Goal: Task Accomplishment & Management: Complete application form

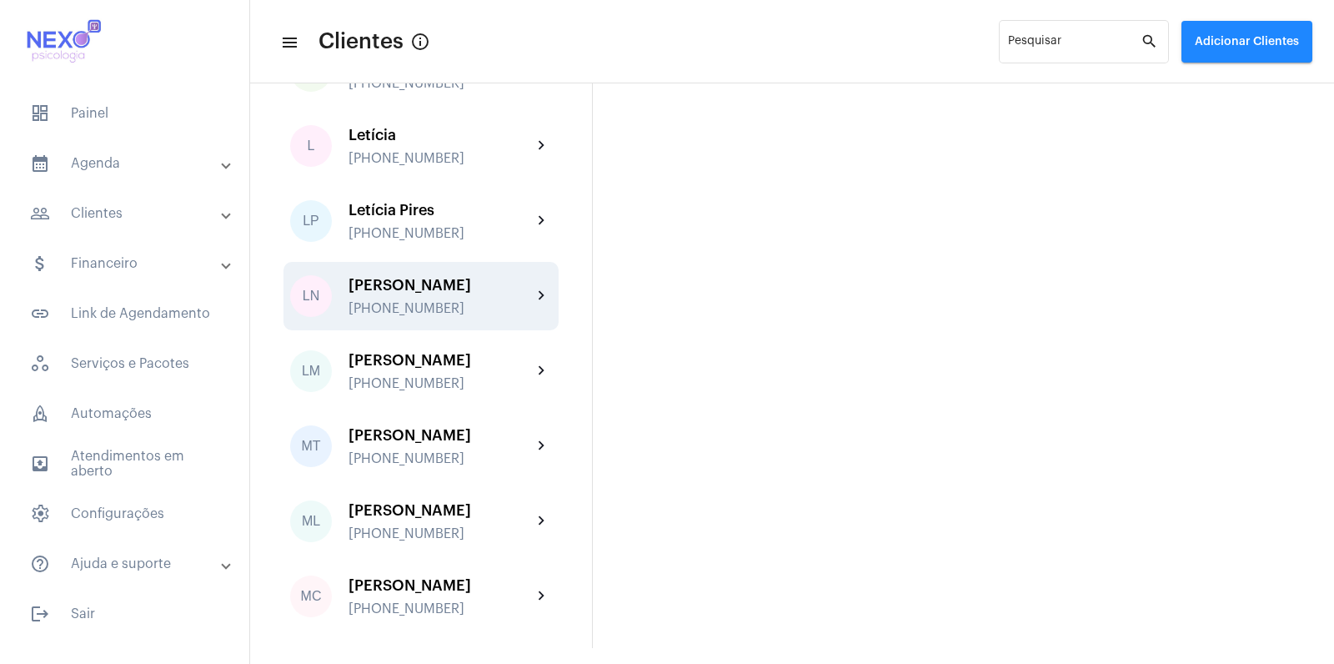
scroll to position [1443, 0]
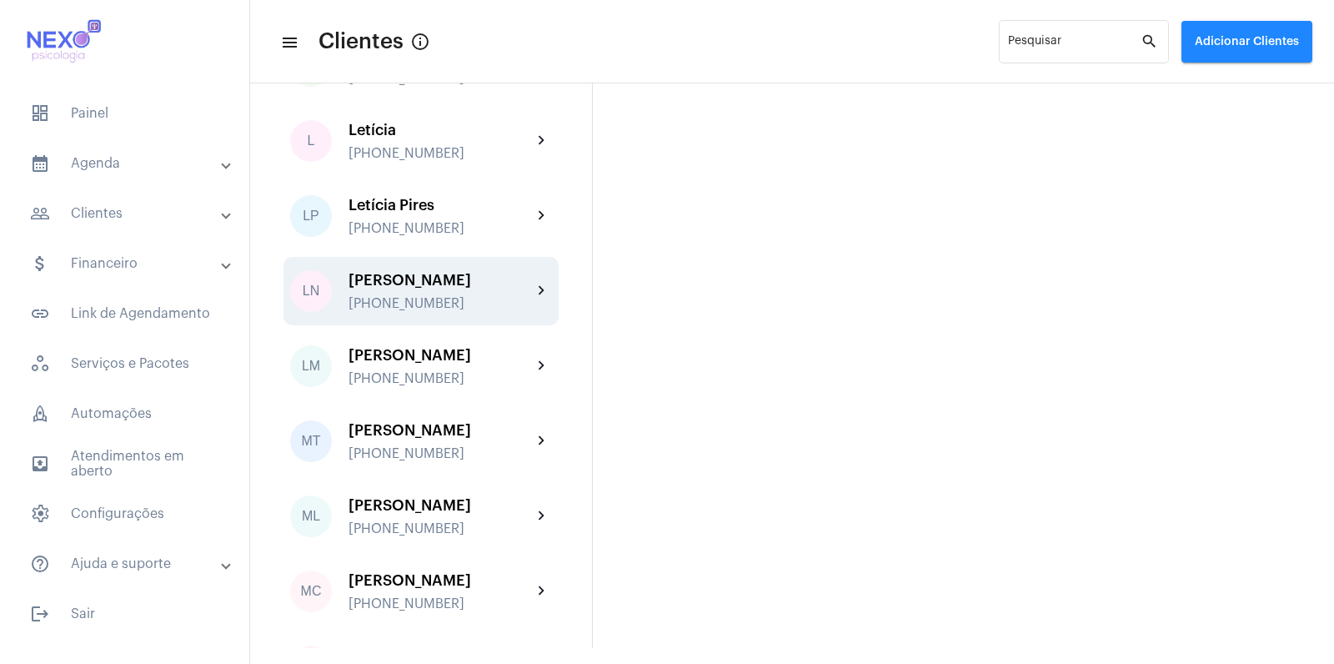
click at [404, 311] on div "[PERSON_NAME] [PHONE_NUMBER]" at bounding box center [440, 291] width 183 height 39
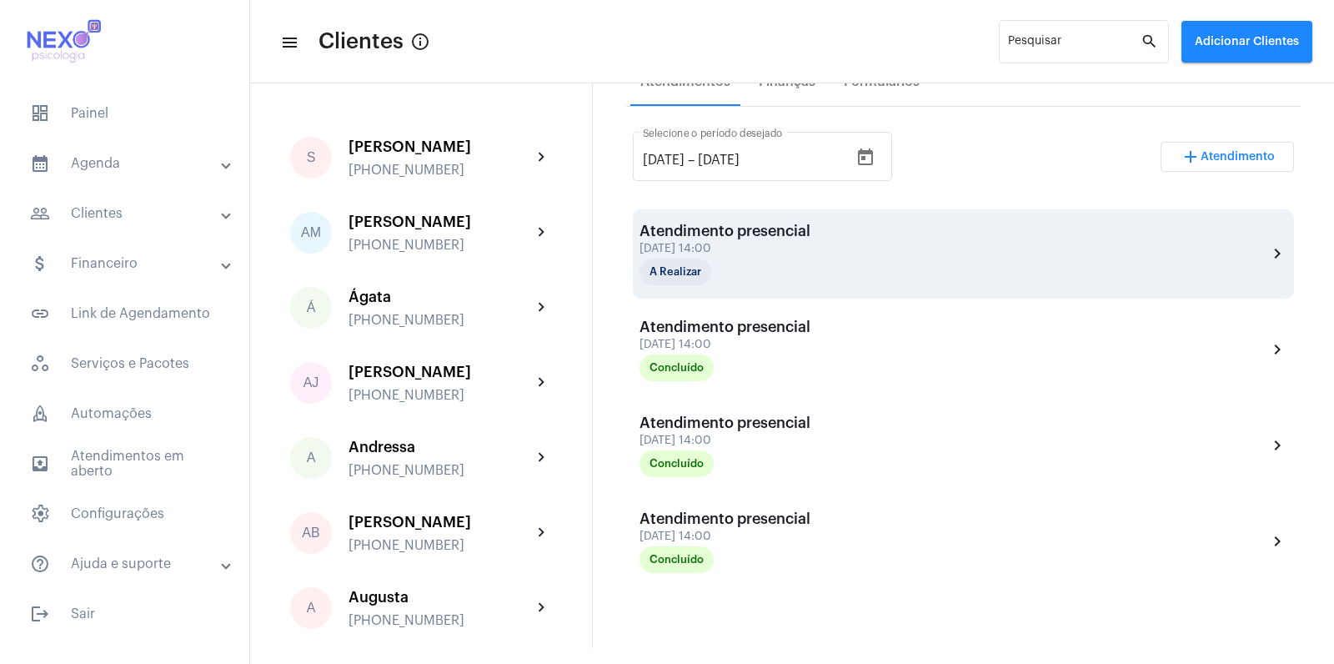
click at [709, 251] on div "[DATE] 14:00" at bounding box center [725, 249] width 171 height 13
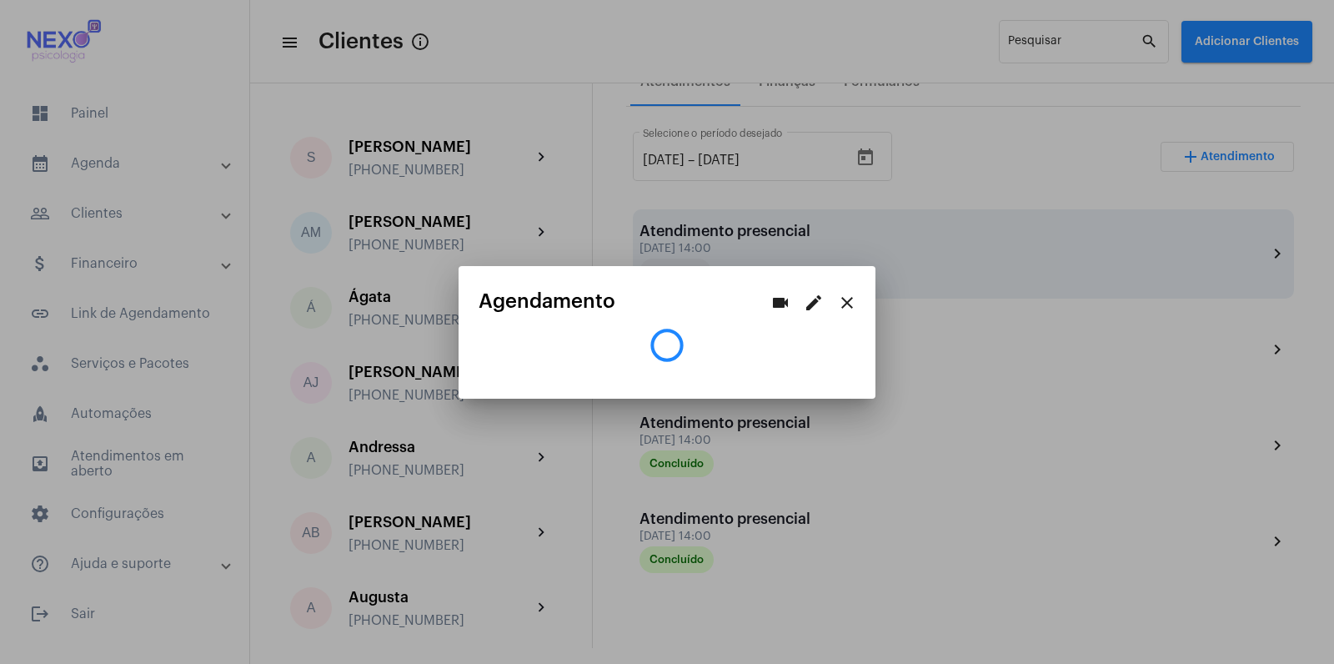
scroll to position [313, 0]
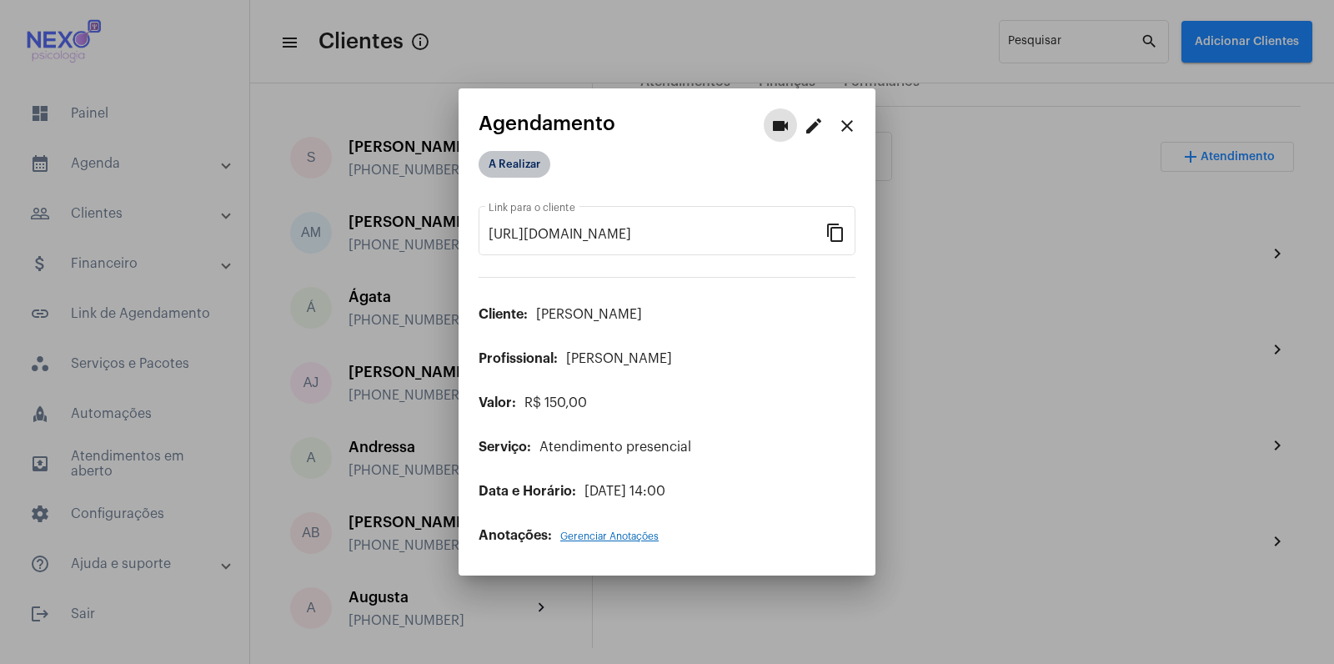
click at [506, 173] on mat-chip "A Realizar" at bounding box center [515, 164] width 72 height 27
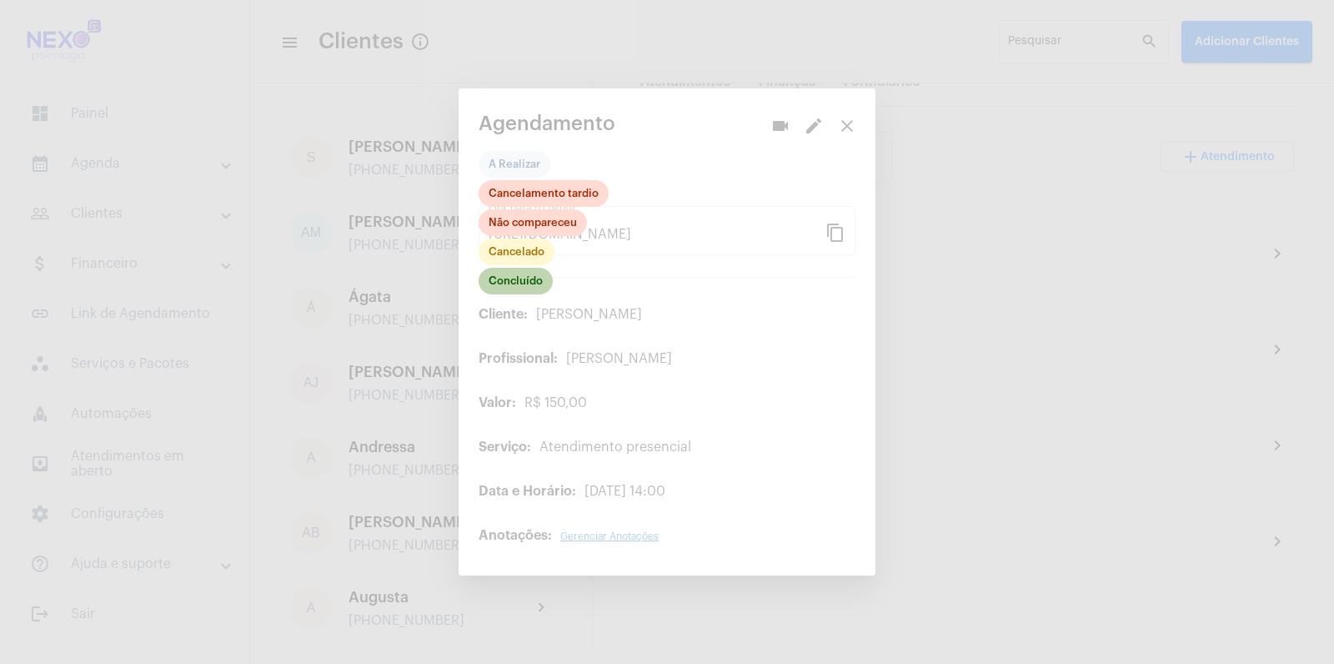
click at [512, 285] on mat-chip "Concluído" at bounding box center [516, 281] width 74 height 27
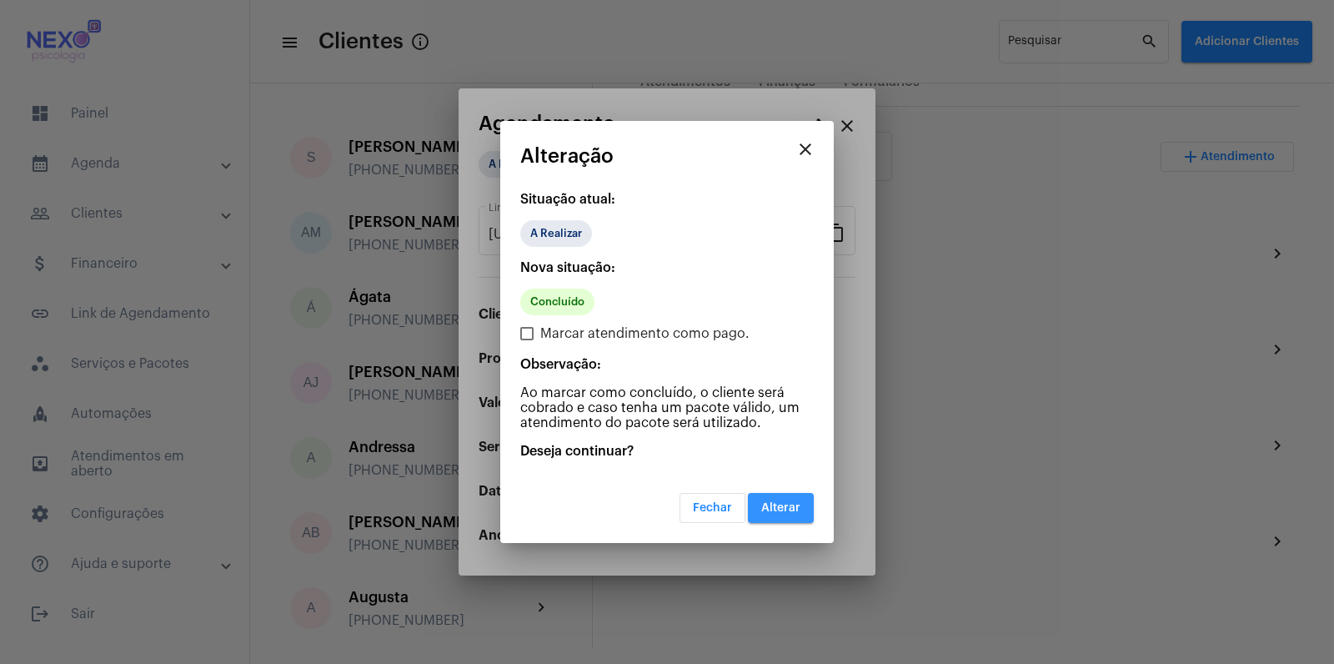
click at [777, 505] on span "Alterar" at bounding box center [780, 508] width 39 height 12
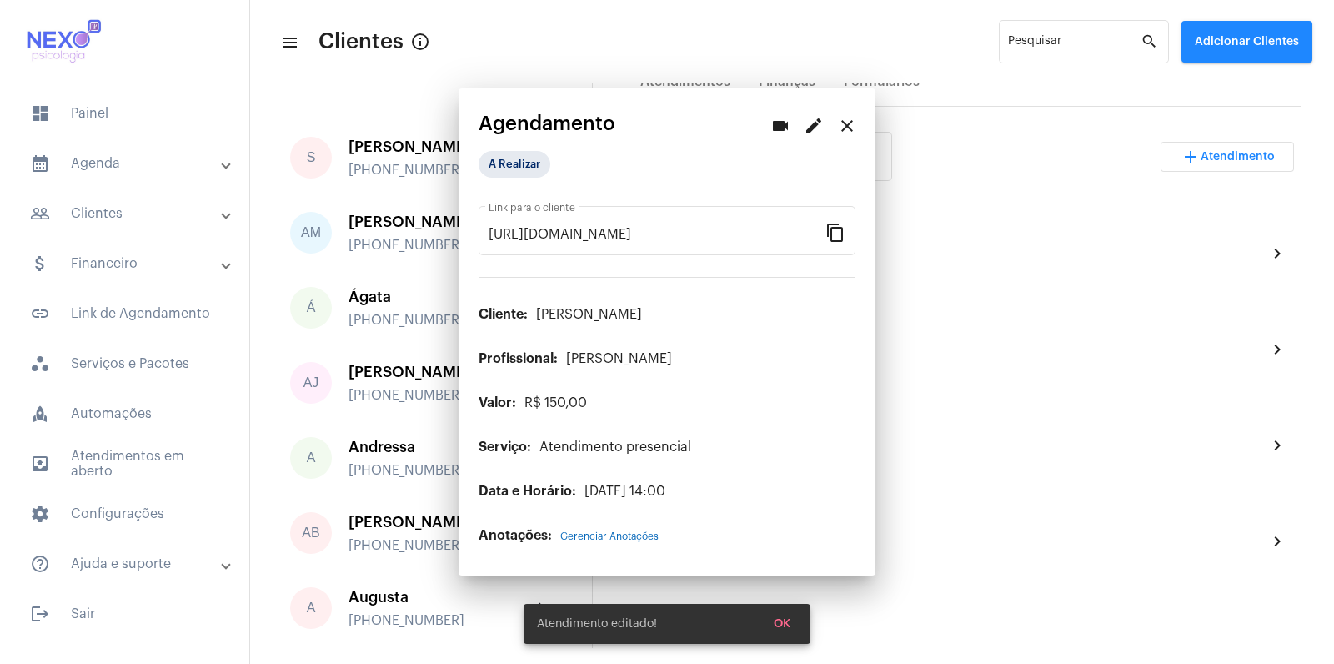
scroll to position [313, 0]
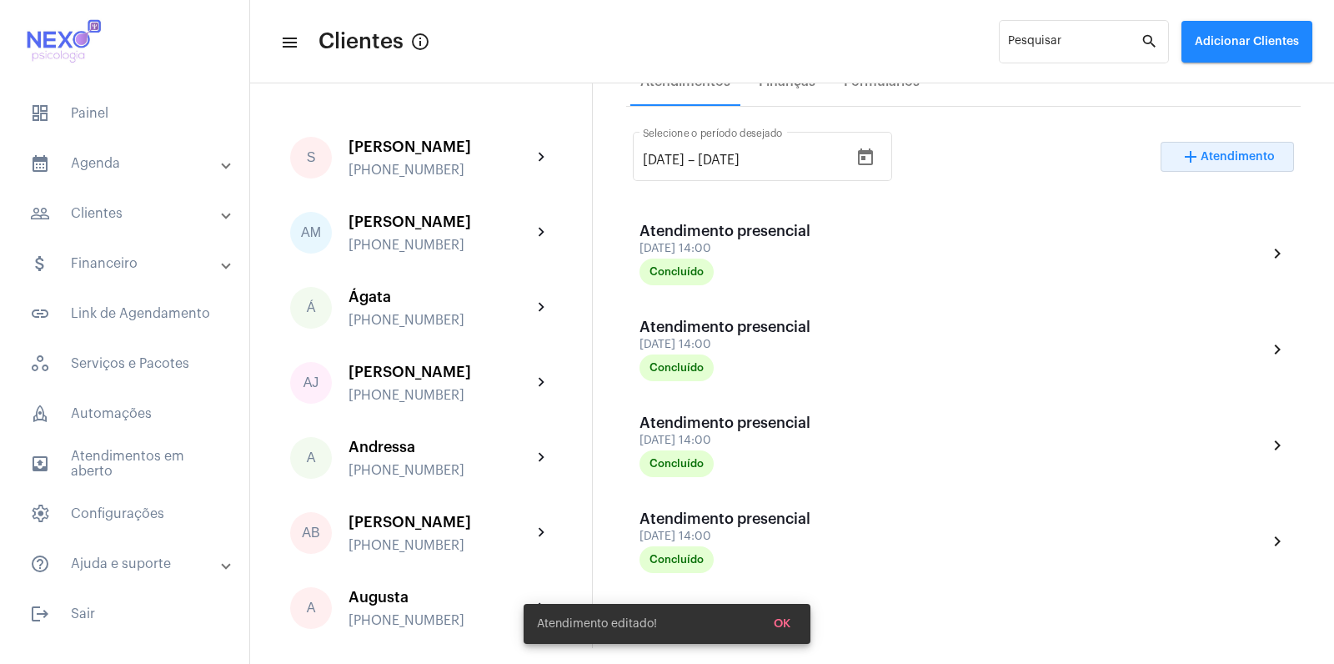
click at [1221, 155] on span "Atendimento" at bounding box center [1238, 157] width 74 height 12
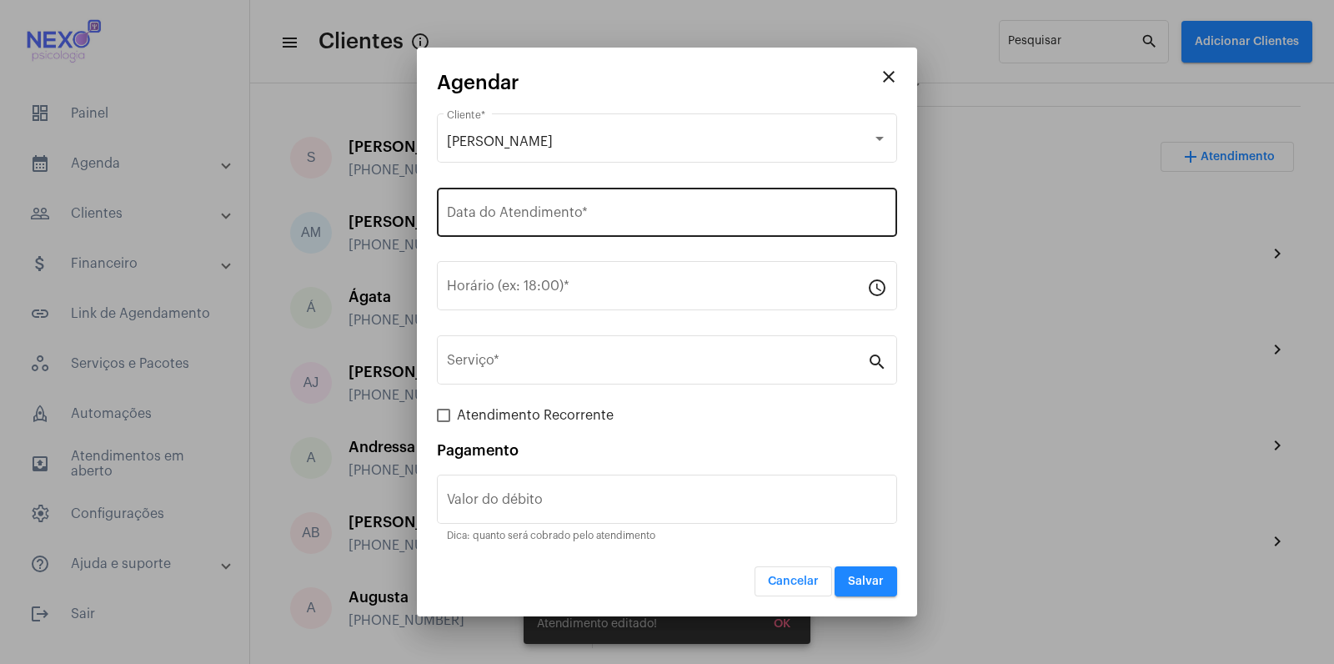
click at [730, 226] on div "Data do Atendimento *" at bounding box center [667, 210] width 440 height 53
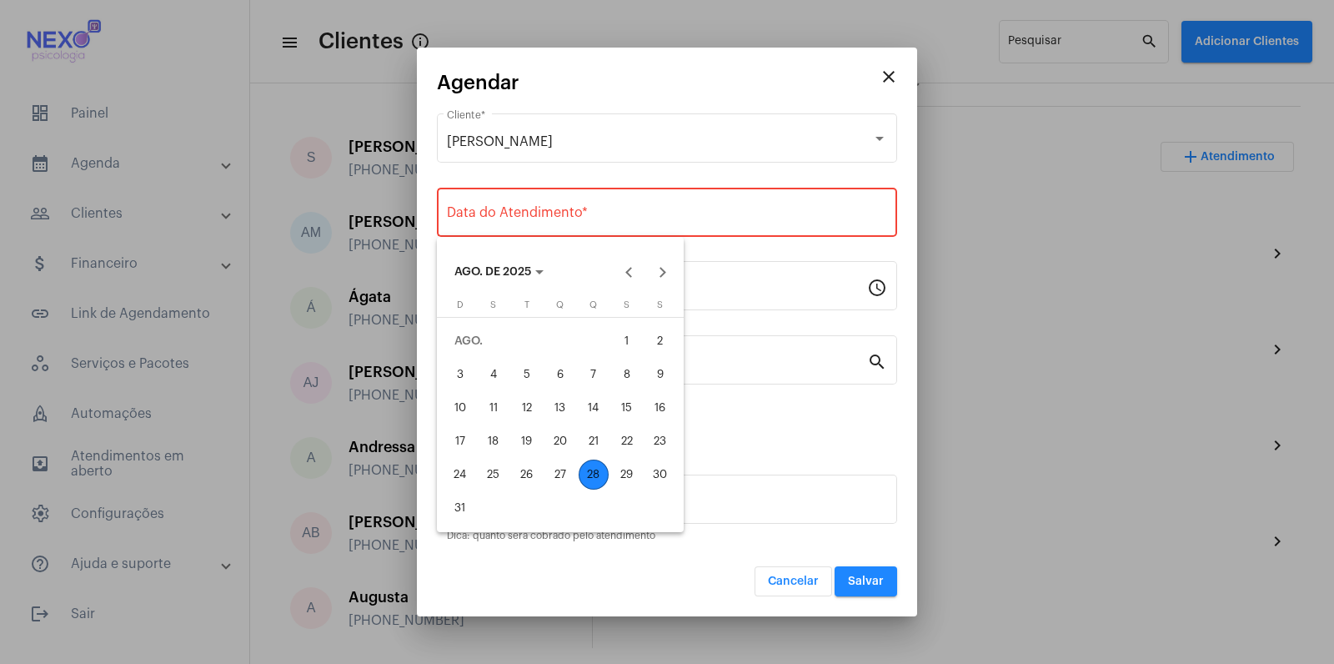
click at [600, 470] on div "28" at bounding box center [594, 474] width 30 height 30
type input "[DATE]"
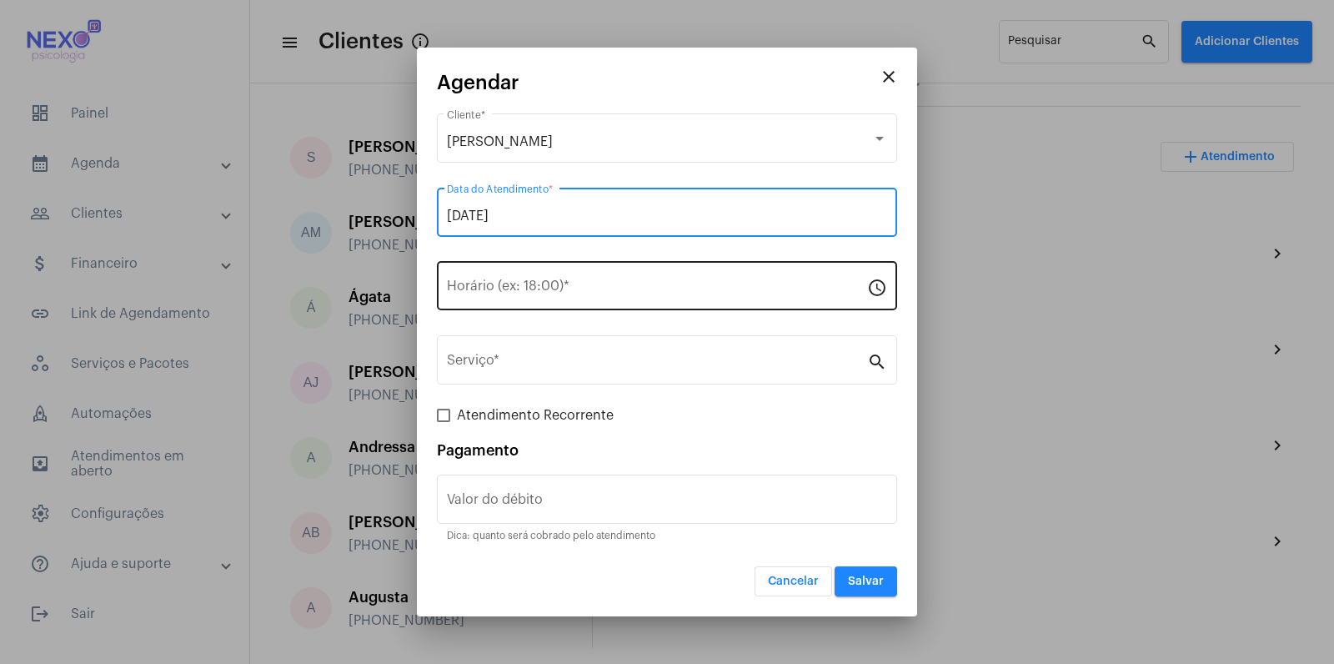
click at [640, 296] on input "Horário (ex: 18:00) *" at bounding box center [657, 289] width 420 height 15
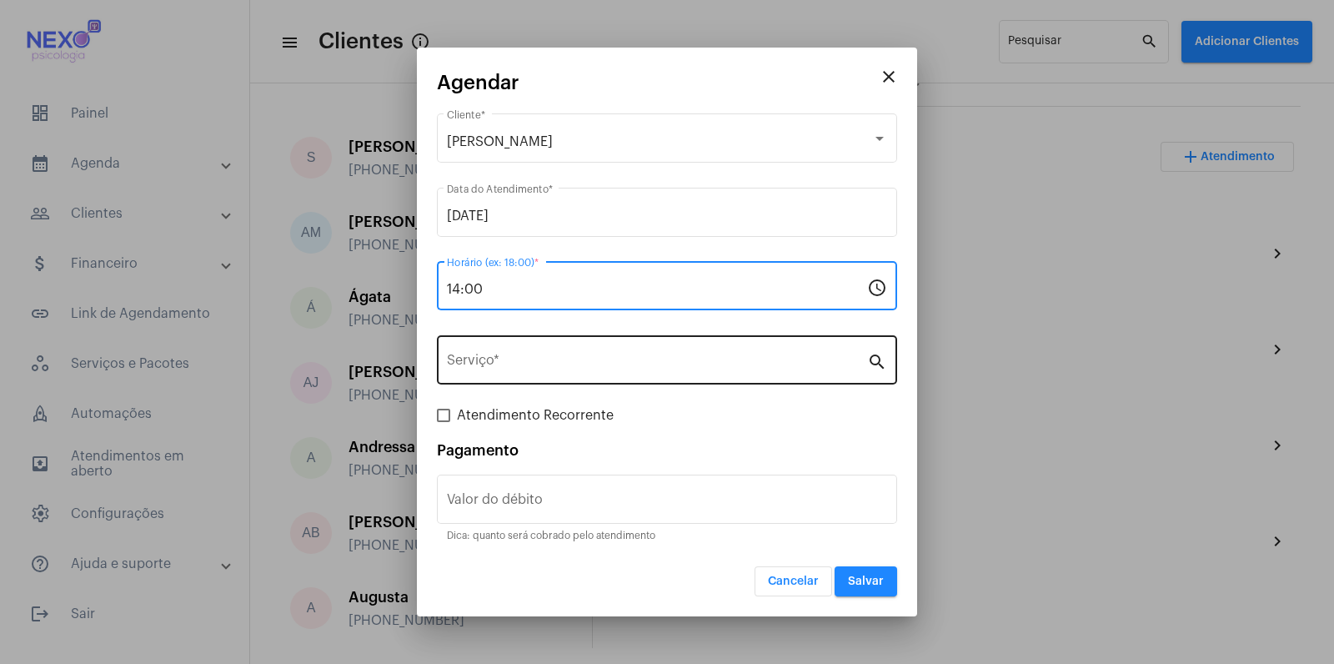
type input "14:00"
click at [625, 374] on div "Serviço *" at bounding box center [657, 358] width 420 height 53
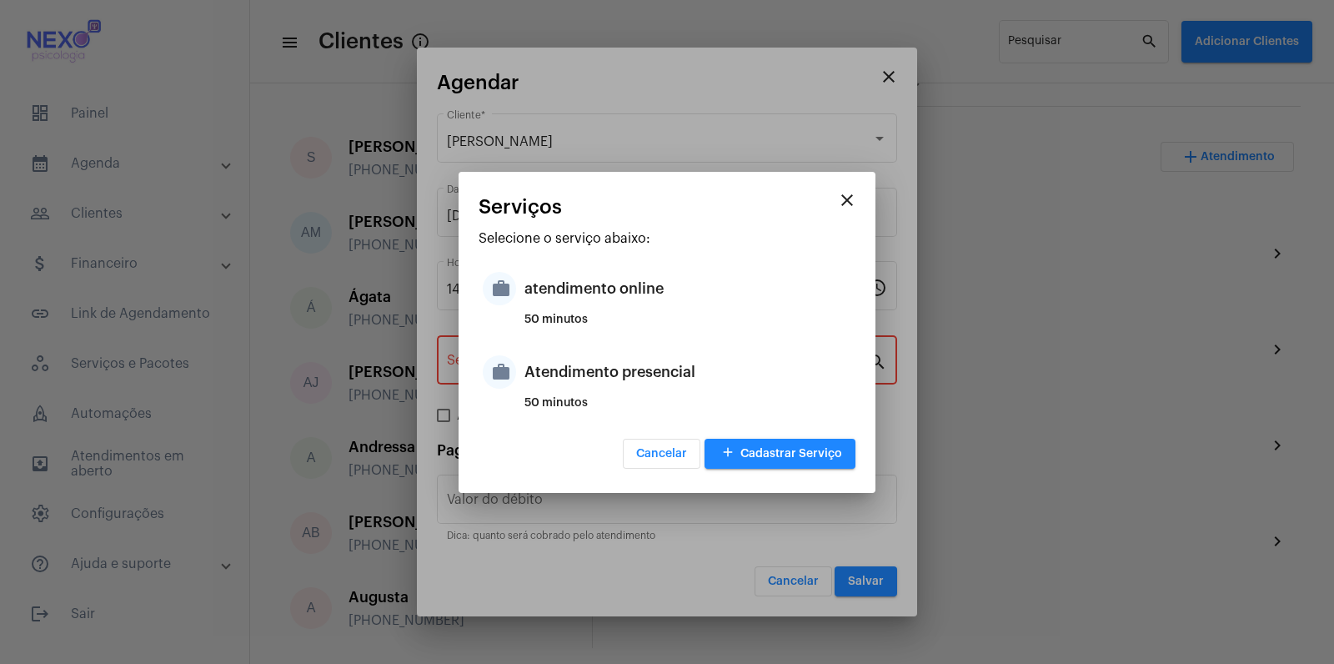
click at [625, 374] on div "Atendimento presencial" at bounding box center [688, 372] width 327 height 50
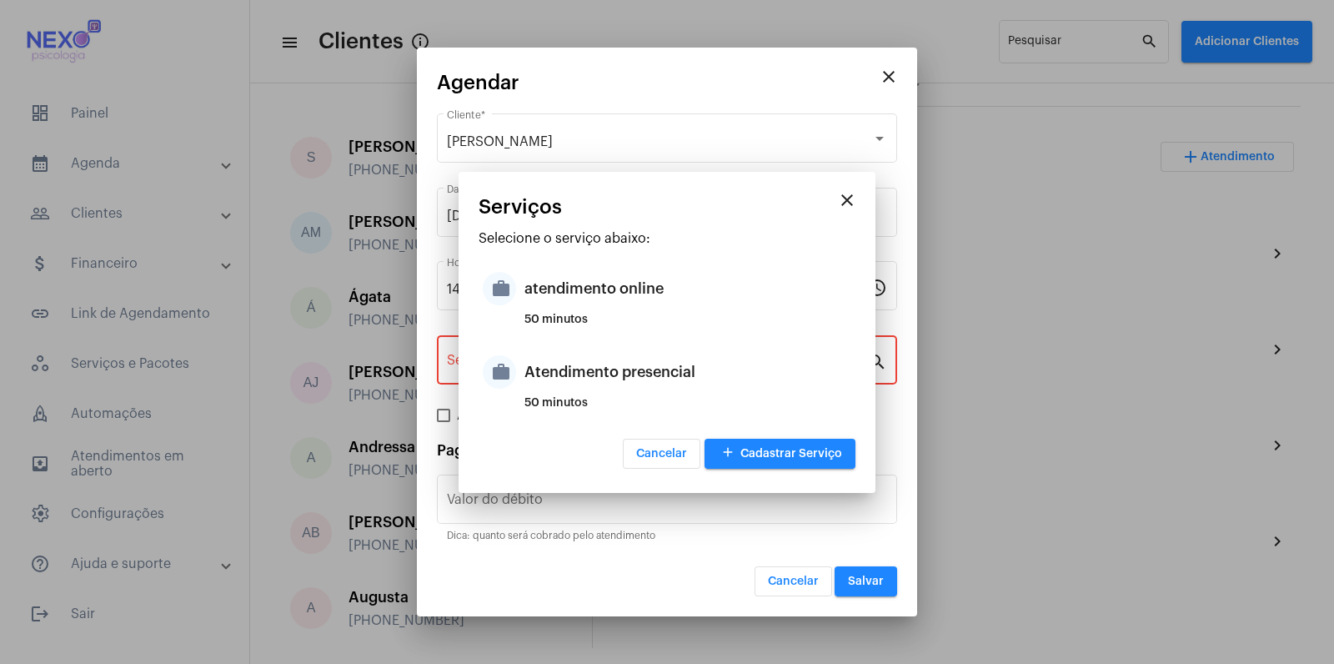
type input "Atendimento presencial"
type input "R$ 150"
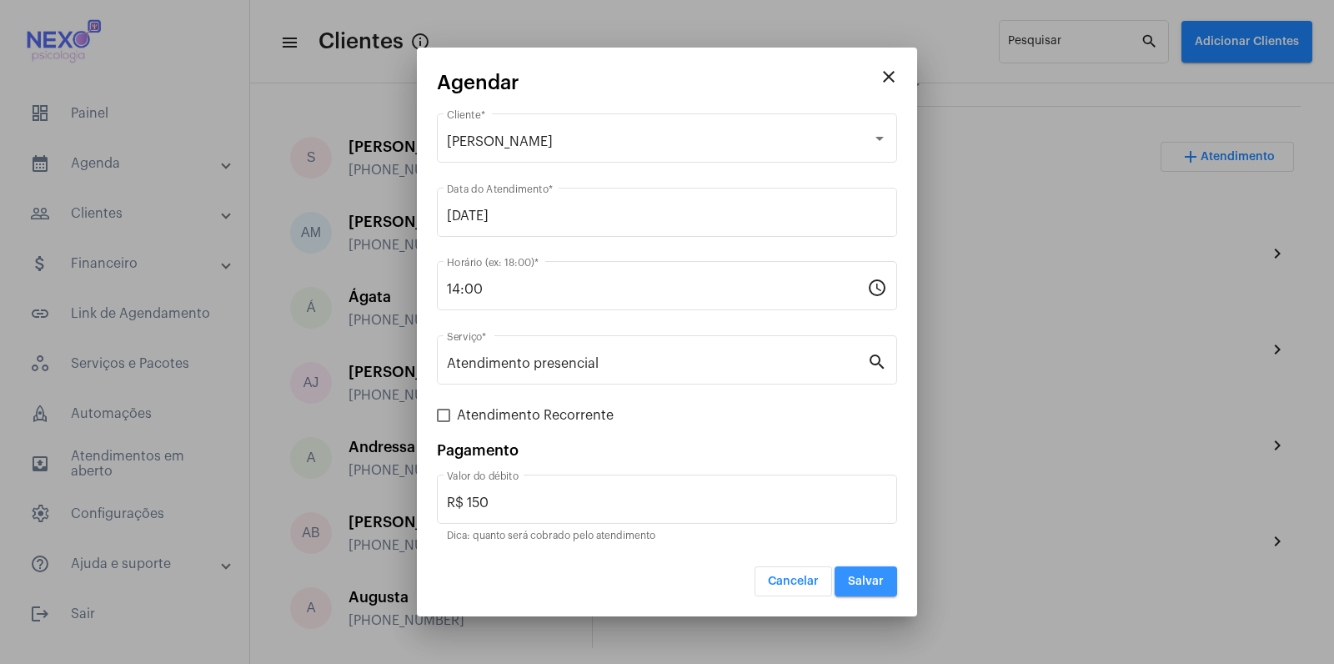
click at [868, 582] on span "Salvar" at bounding box center [866, 581] width 36 height 12
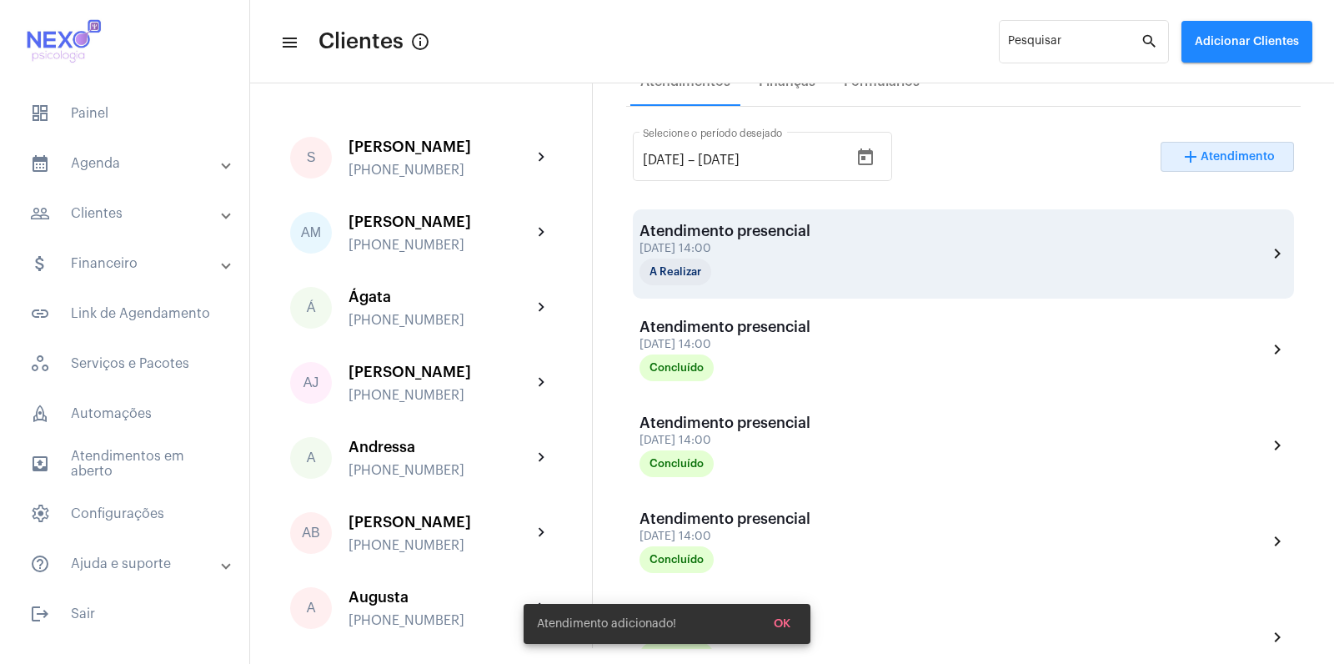
click at [782, 223] on div "Atendimento presencial" at bounding box center [725, 231] width 171 height 17
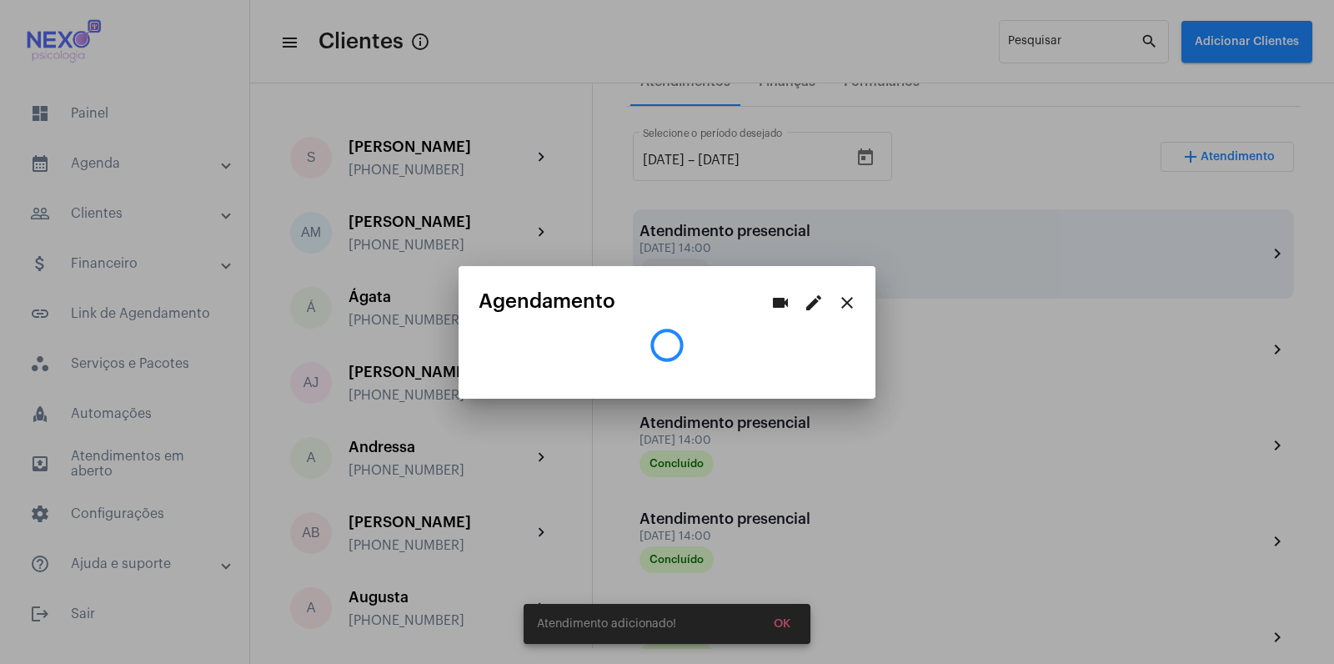
scroll to position [313, 0]
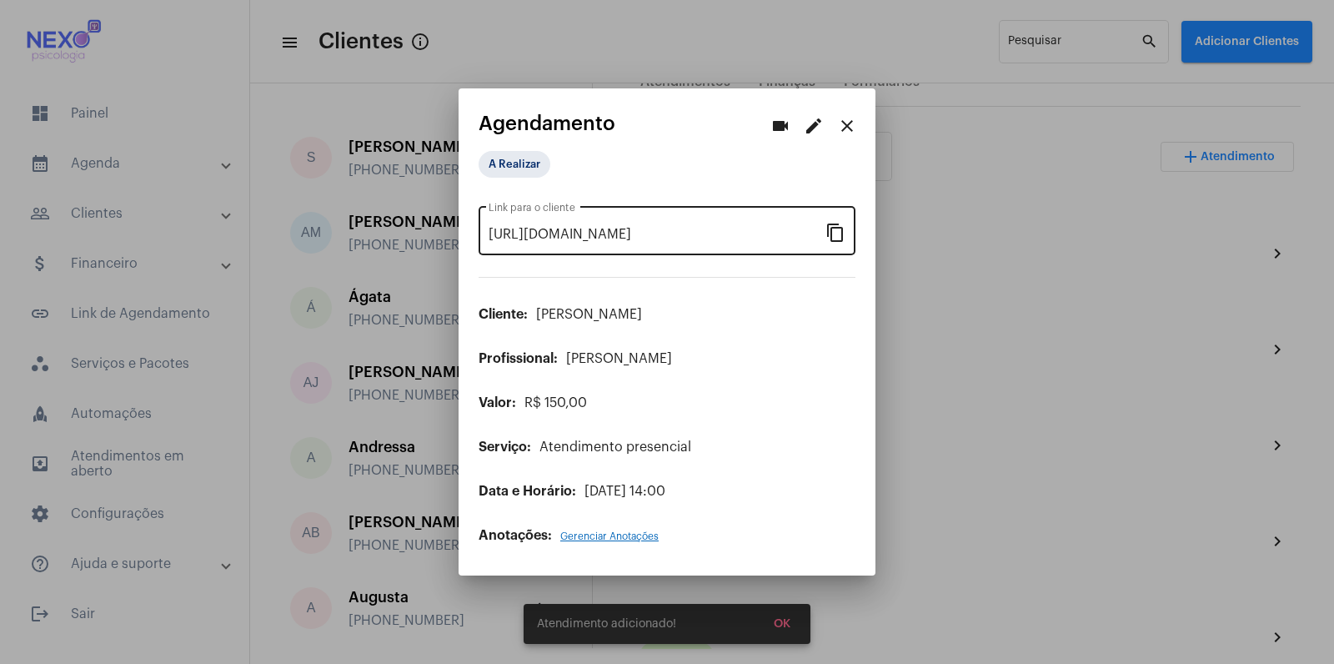
click at [835, 229] on mat-icon "content_copy" at bounding box center [836, 232] width 20 height 20
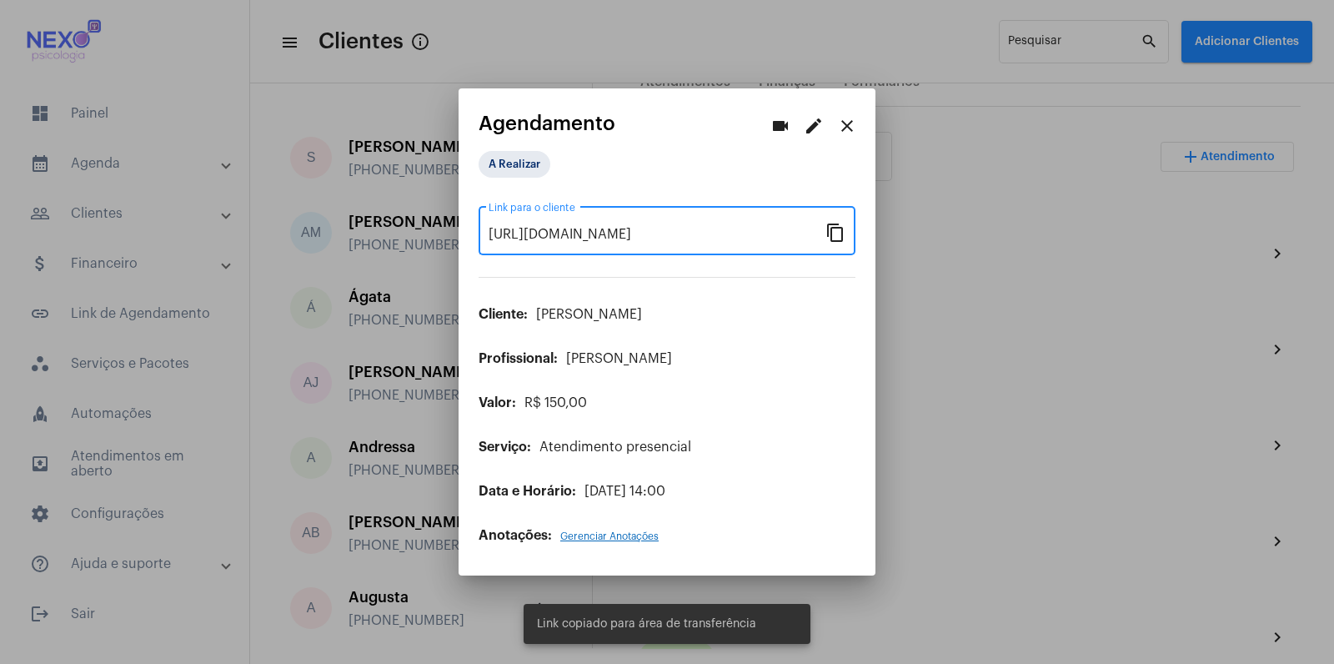
scroll to position [0, 0]
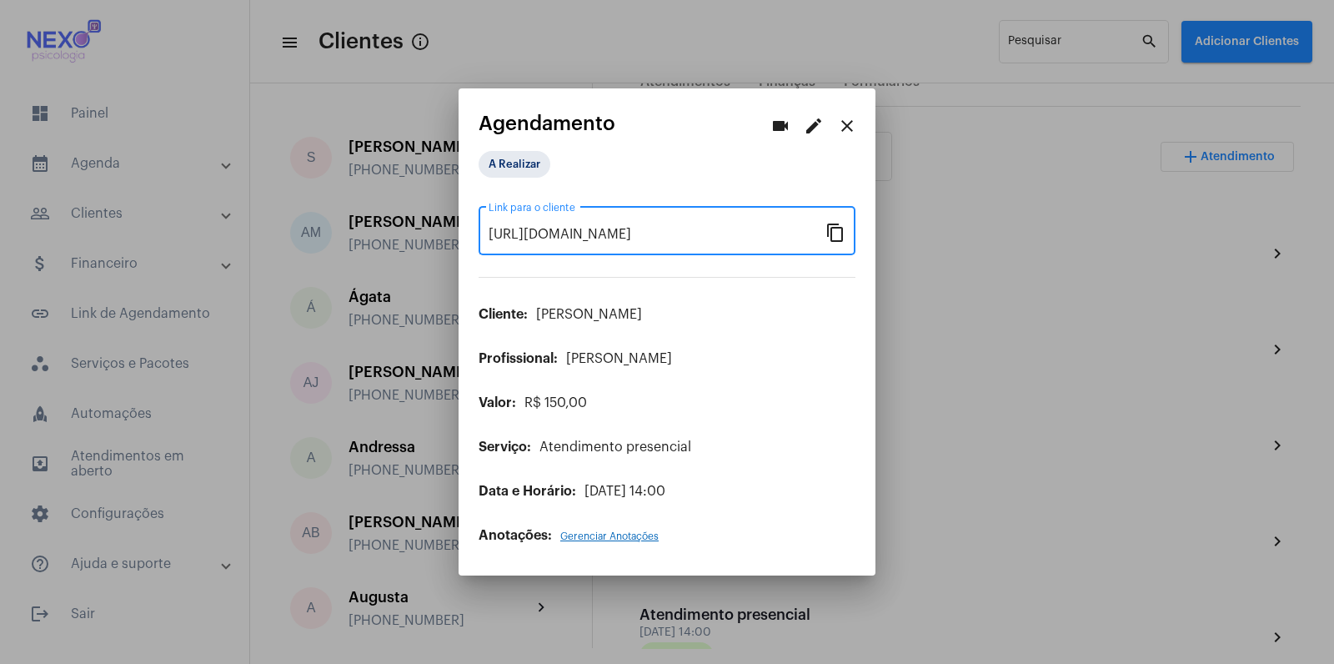
click at [844, 128] on mat-icon "close" at bounding box center [847, 126] width 20 height 20
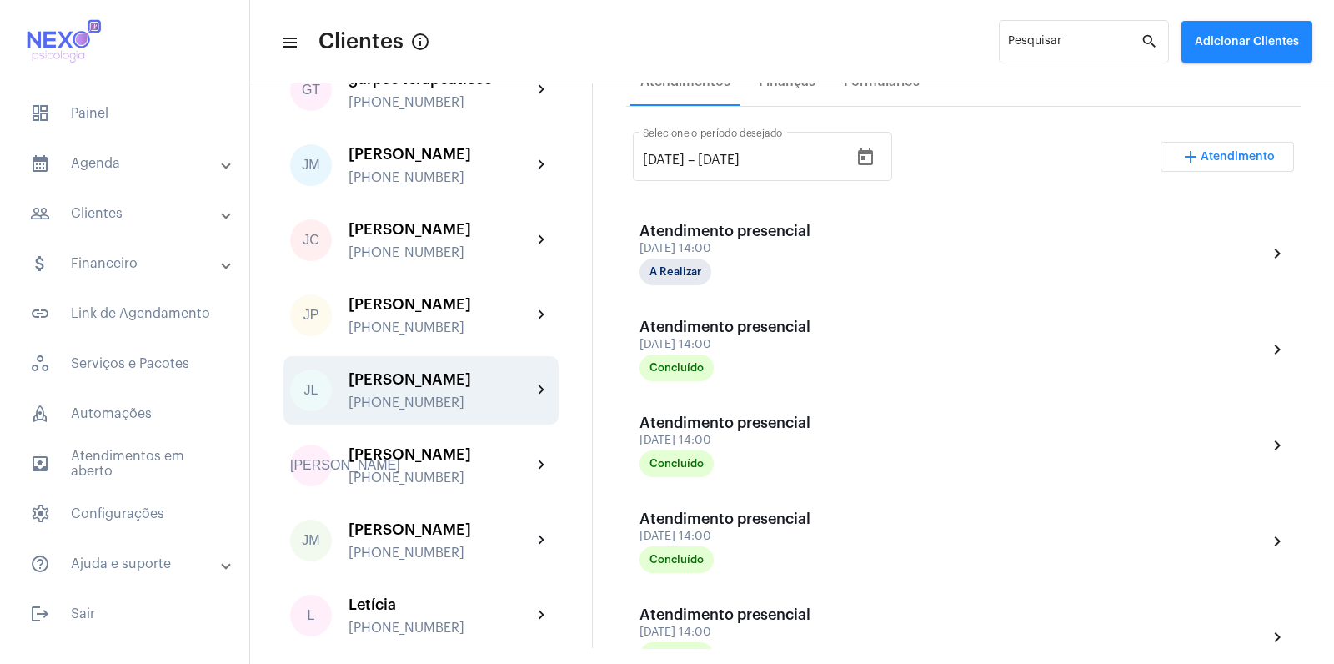
scroll to position [969, 0]
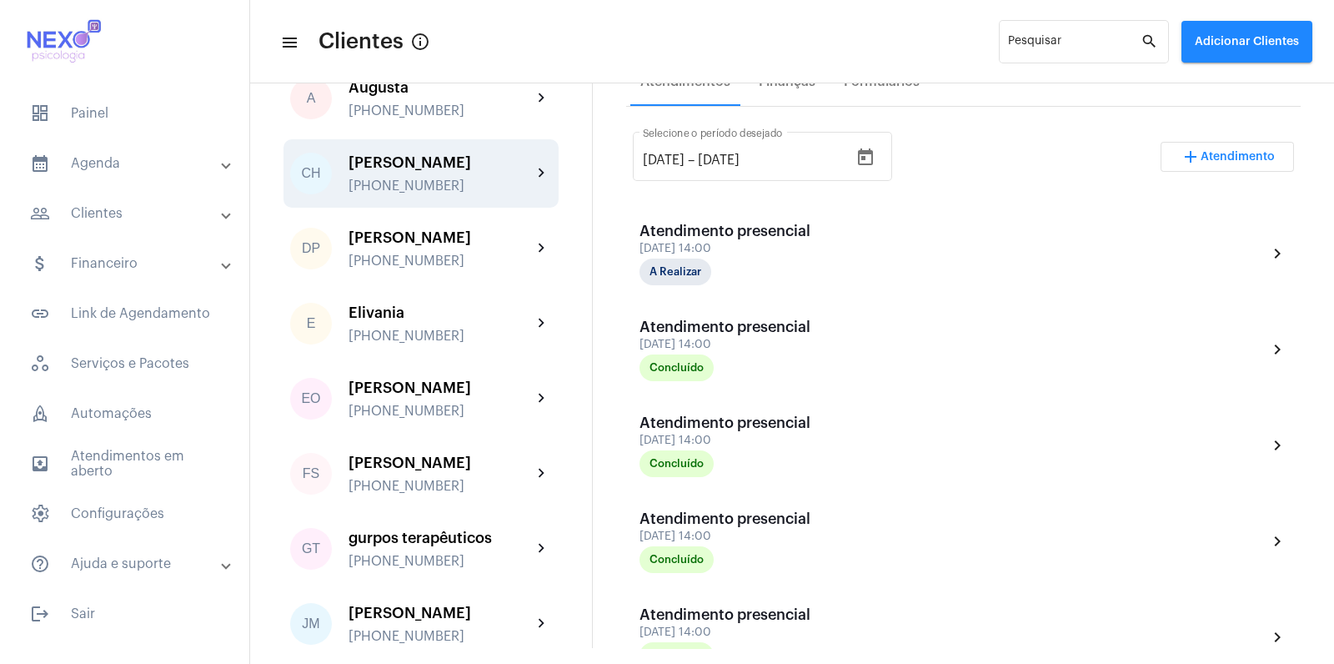
click at [422, 186] on div "[PERSON_NAME] [PHONE_NUMBER]" at bounding box center [440, 173] width 183 height 39
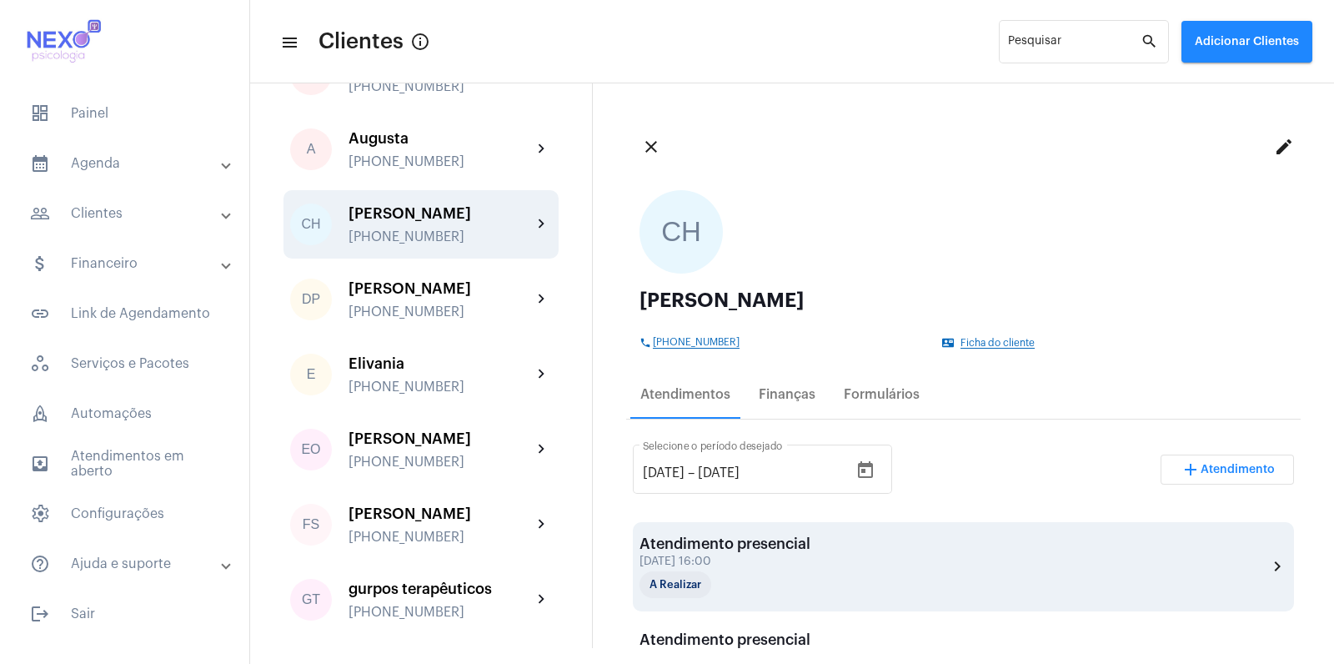
click at [729, 565] on div "[DATE] 16:00" at bounding box center [725, 561] width 171 height 13
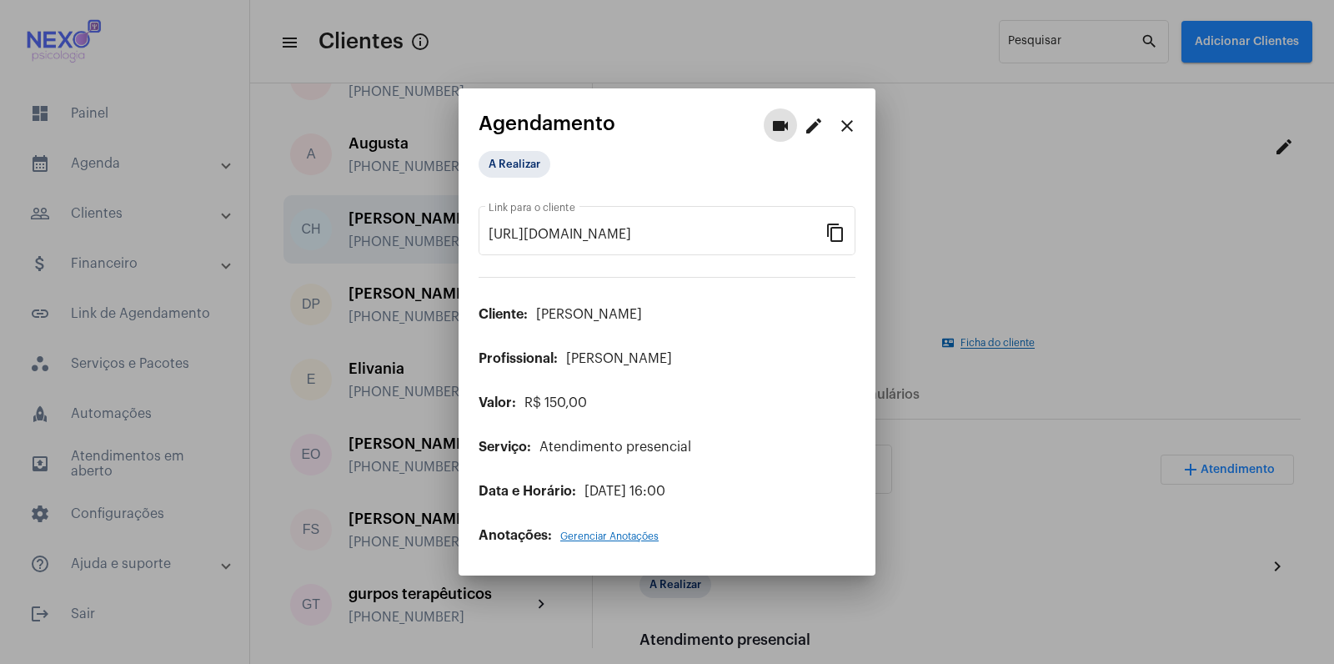
scroll to position [453, 0]
click at [509, 165] on mat-chip "A Realizar" at bounding box center [515, 164] width 72 height 27
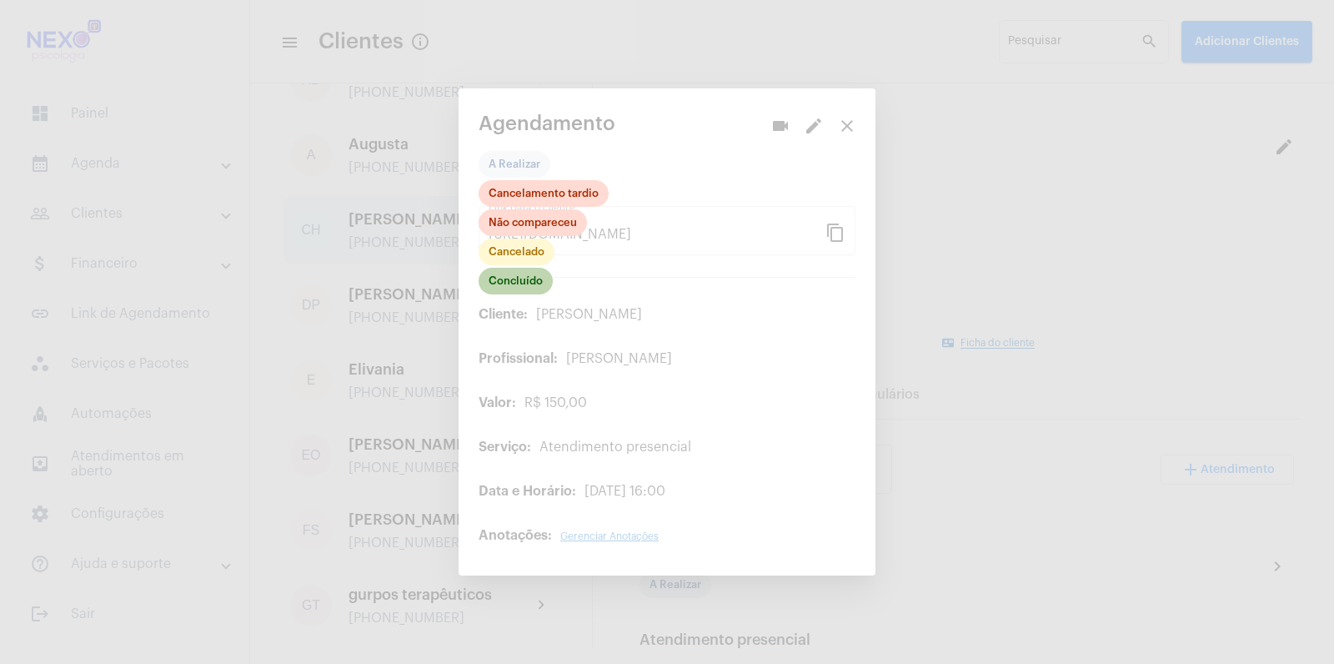
click at [510, 275] on mat-chip "Concluído" at bounding box center [516, 281] width 74 height 27
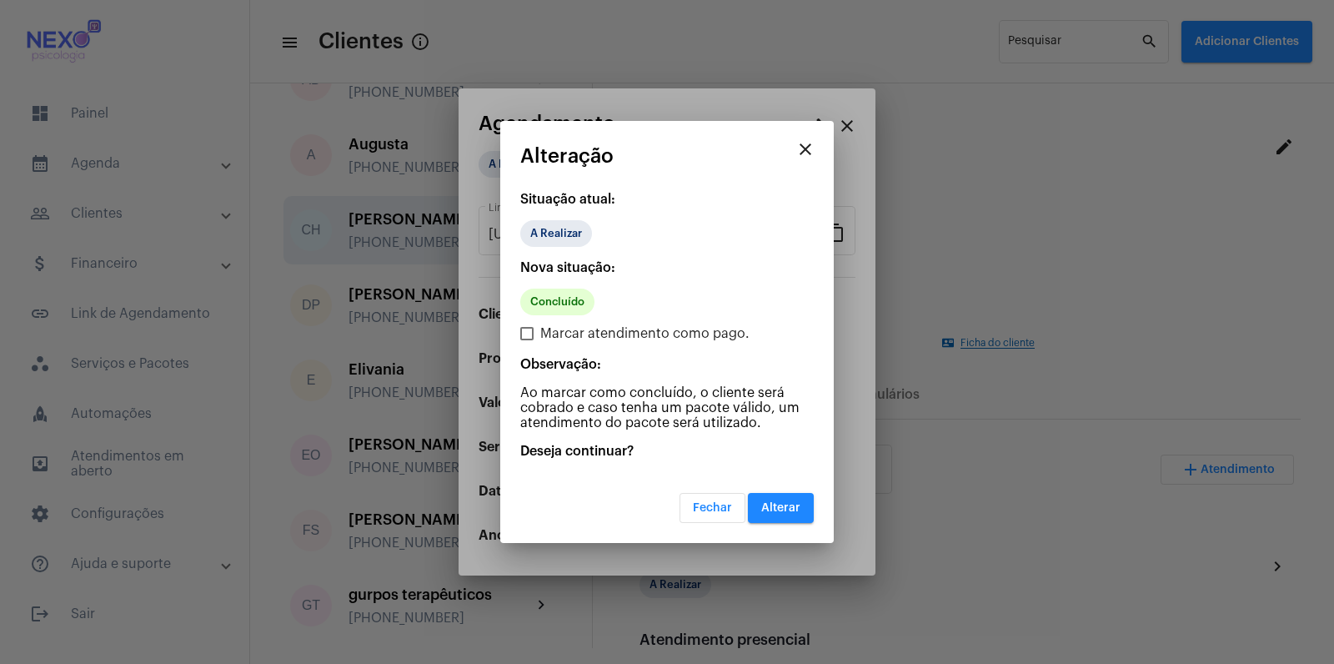
click at [771, 510] on span "Alterar" at bounding box center [780, 508] width 39 height 12
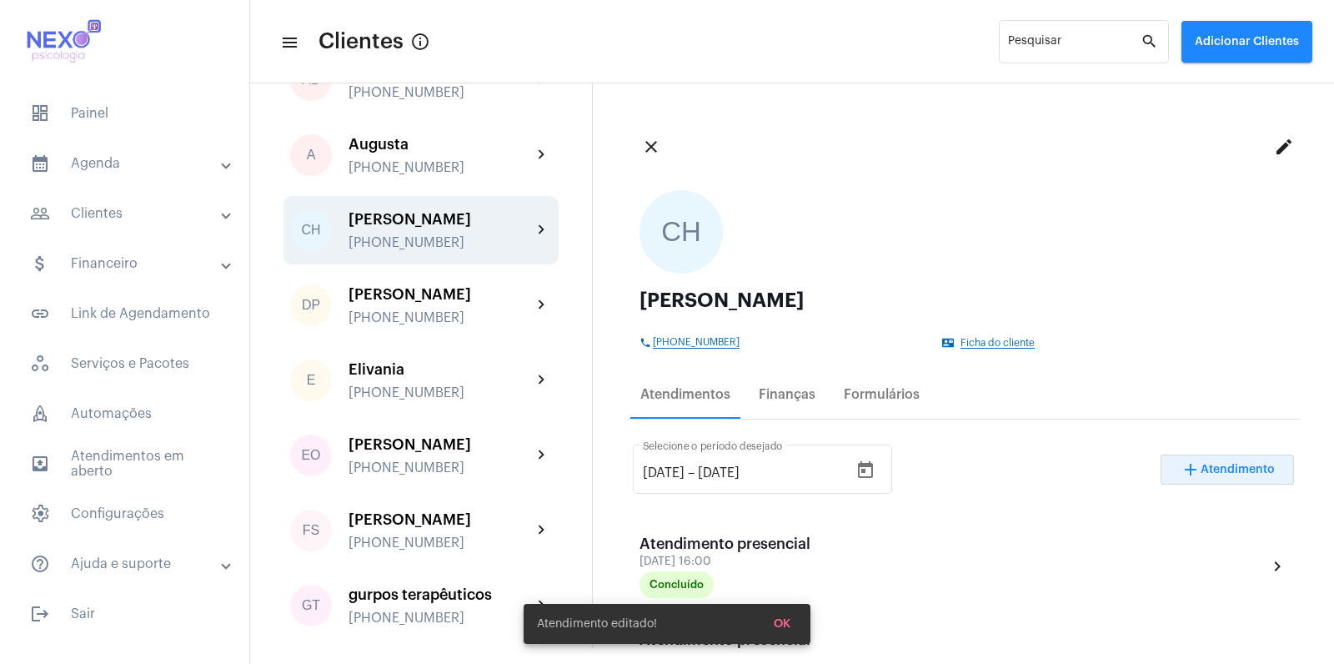
click at [1232, 466] on span "Atendimento" at bounding box center [1238, 470] width 74 height 12
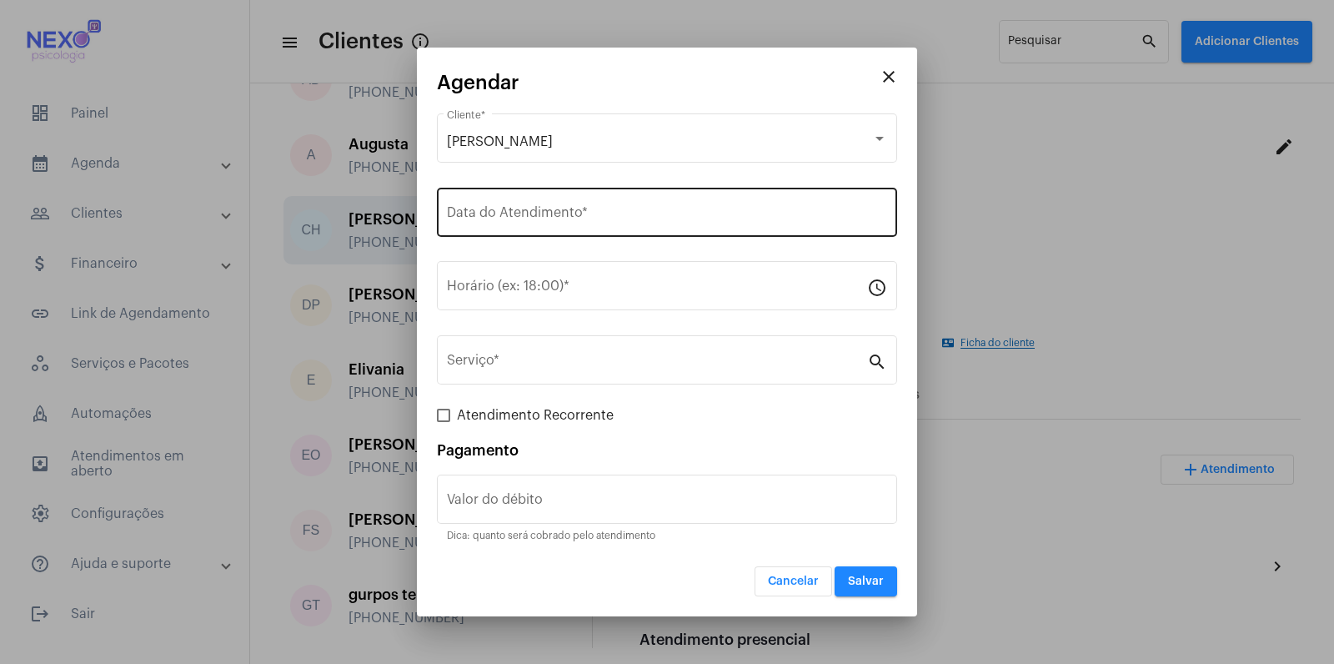
click at [610, 207] on div "Data do Atendimento *" at bounding box center [667, 210] width 440 height 53
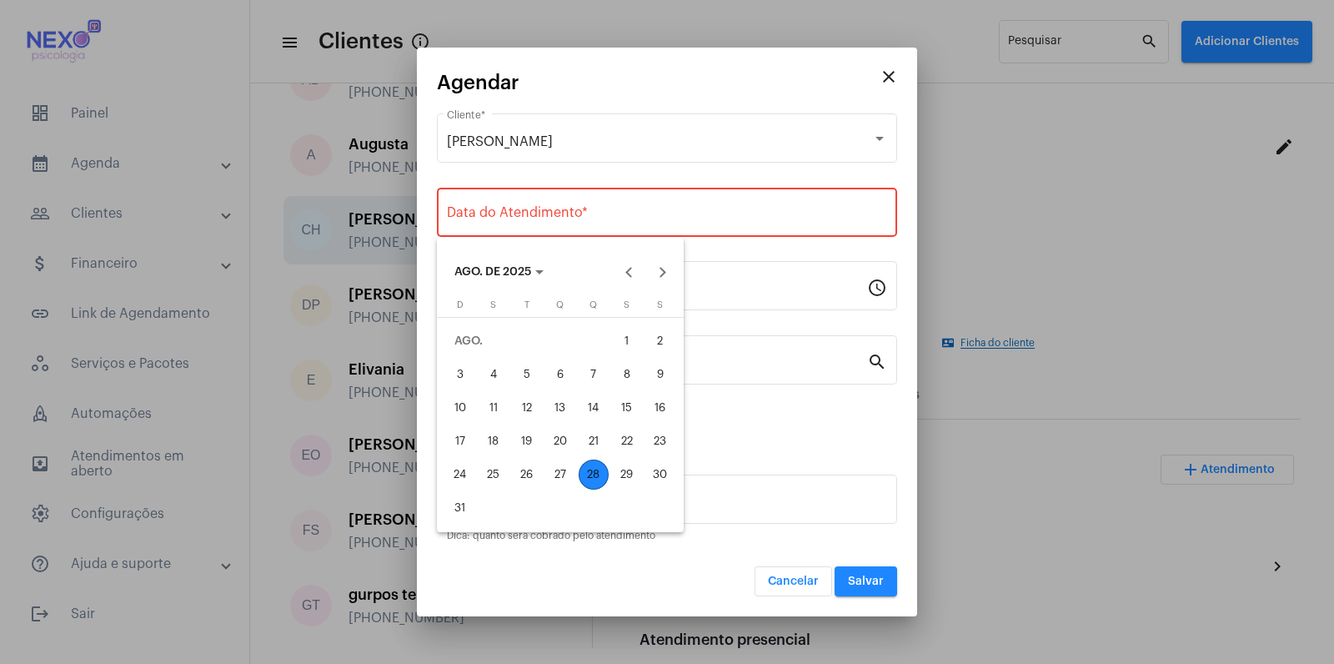
click at [595, 474] on div "28" at bounding box center [594, 474] width 30 height 30
type input "[DATE]"
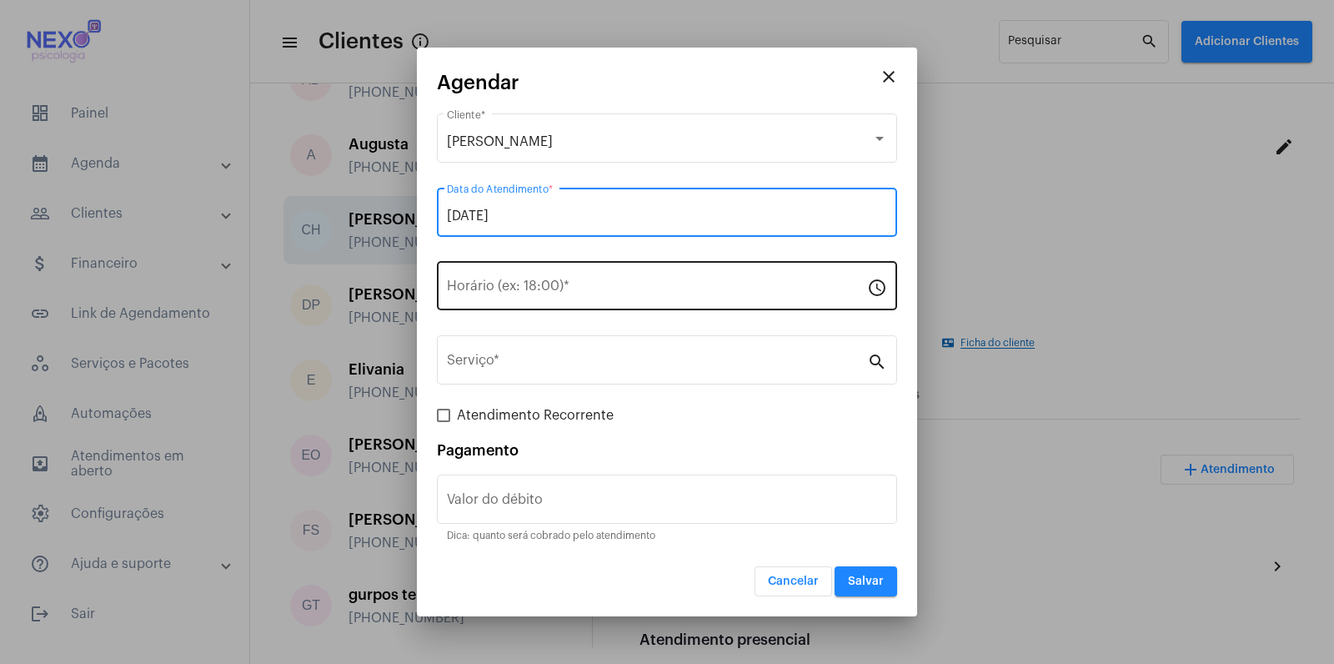
click at [610, 289] on input "Horário (ex: 18:00) *" at bounding box center [657, 289] width 420 height 15
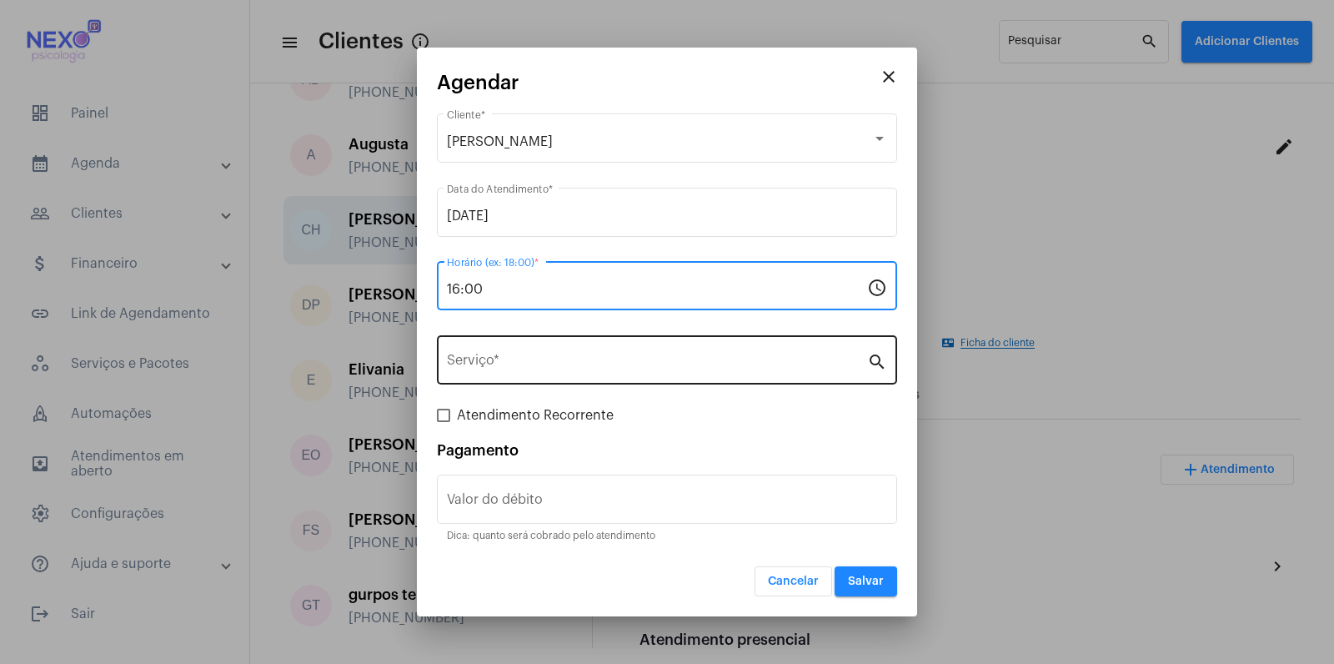
type input "16:00"
click at [590, 364] on input "Serviço *" at bounding box center [657, 363] width 420 height 15
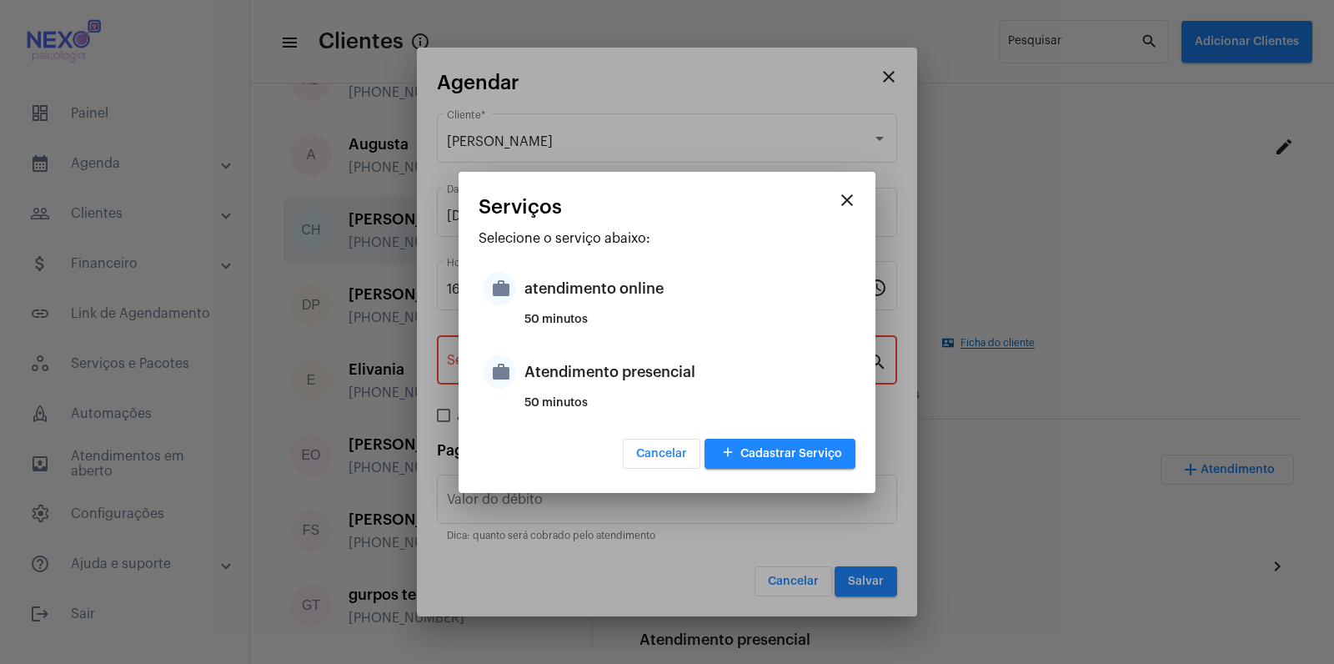
click at [590, 364] on div "Atendimento presencial" at bounding box center [688, 372] width 327 height 50
type input "Atendimento presencial"
type input "R$ 150"
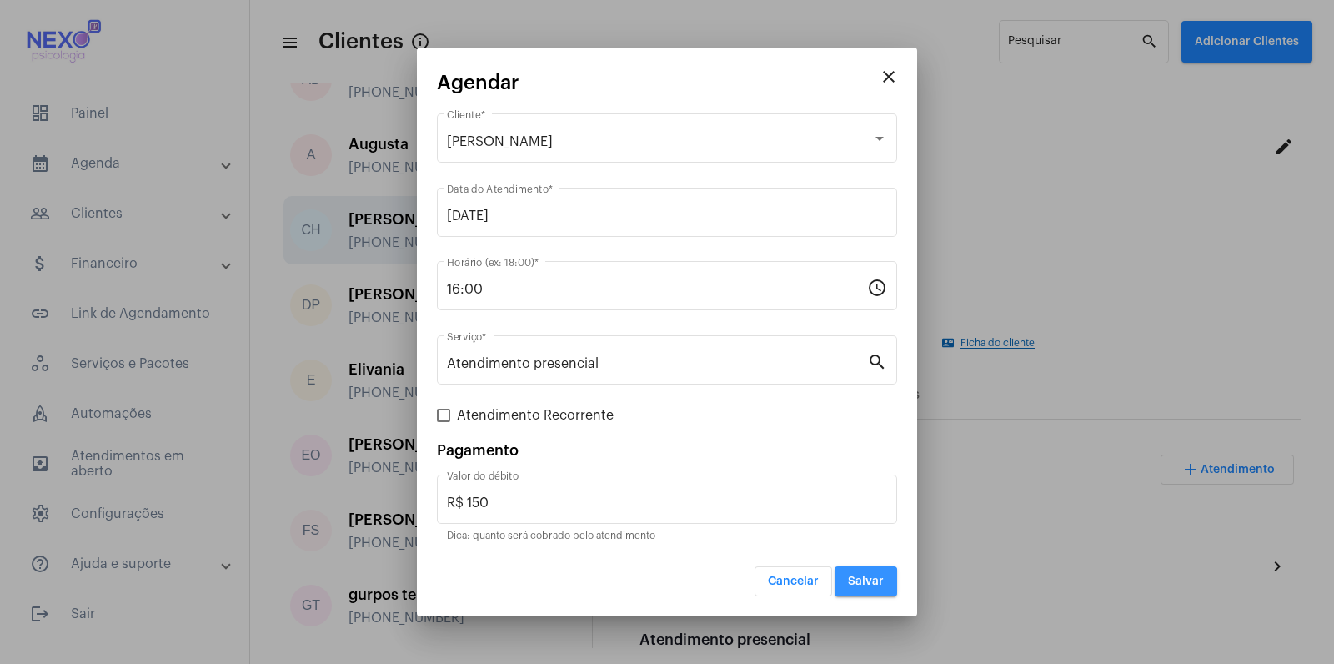
click at [861, 582] on span "Salvar" at bounding box center [866, 581] width 36 height 12
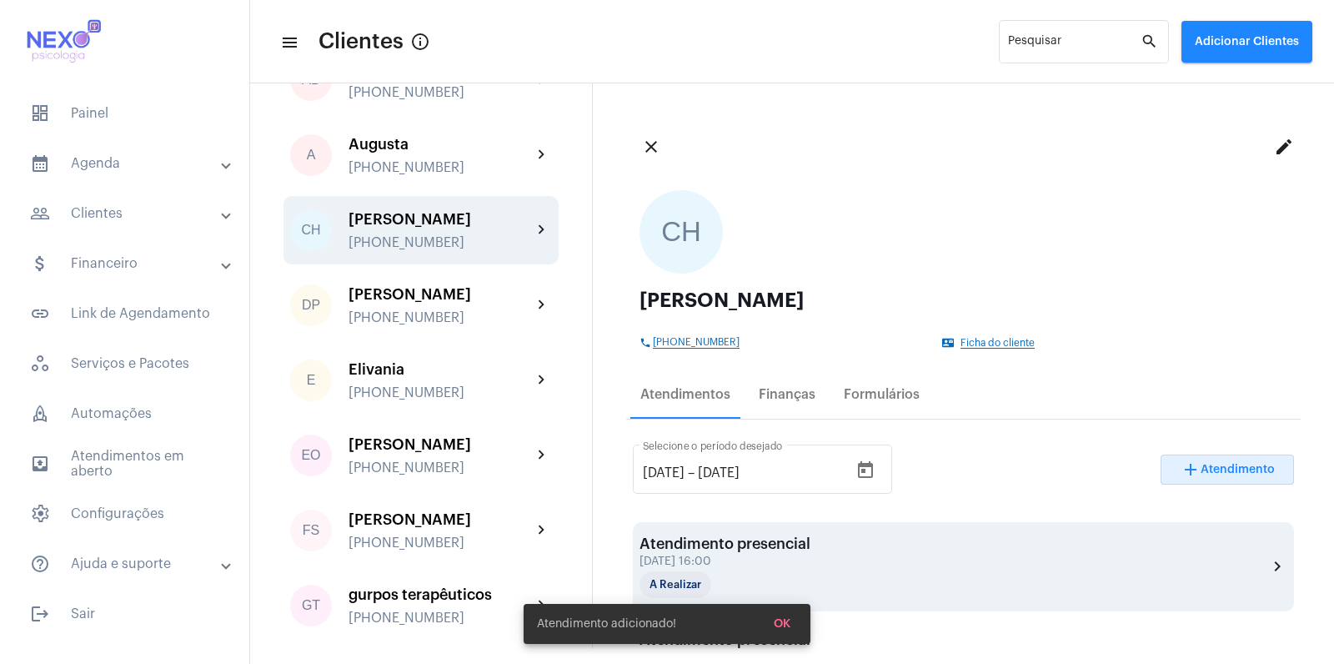
click at [798, 546] on div "Atendimento presencial" at bounding box center [725, 543] width 171 height 17
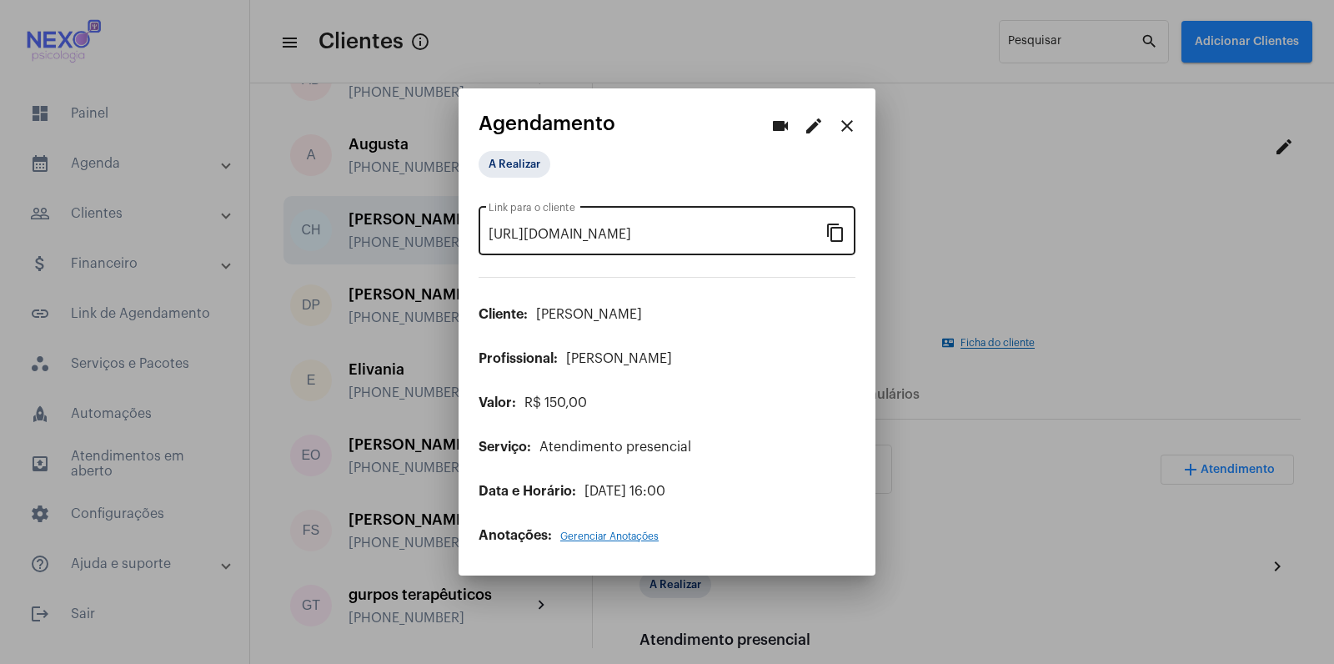
click at [835, 231] on mat-icon "content_copy" at bounding box center [836, 232] width 20 height 20
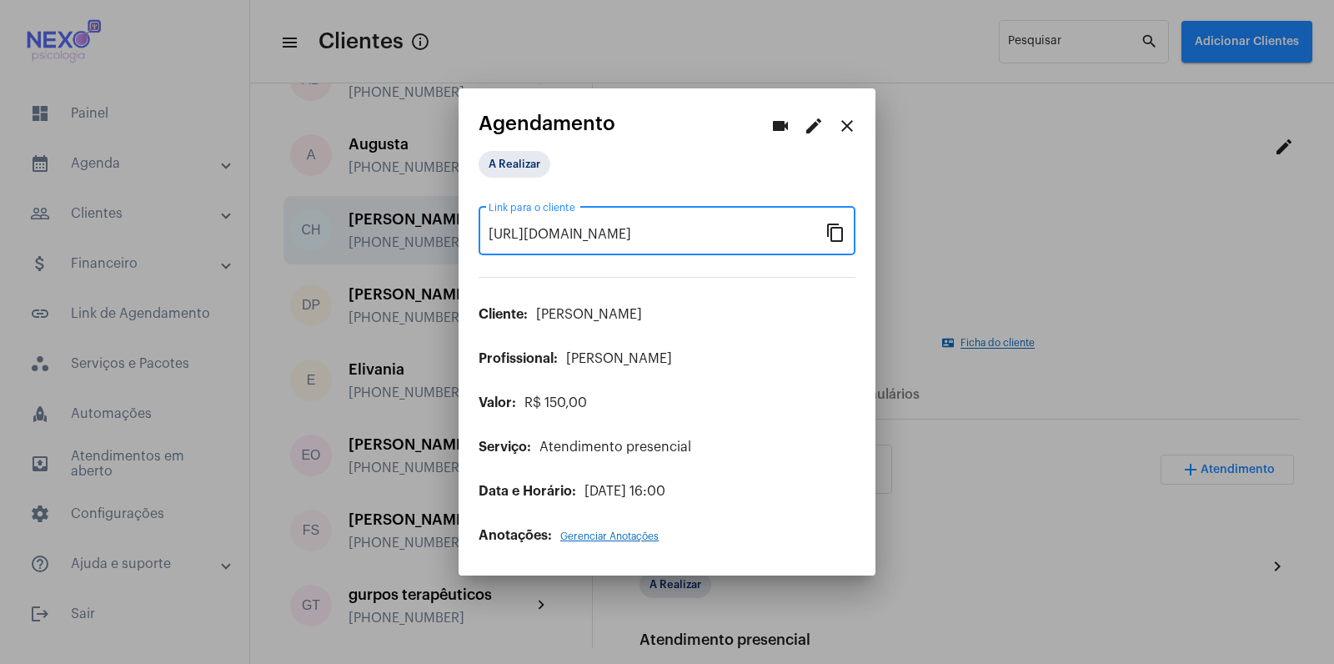
click at [849, 123] on mat-icon "close" at bounding box center [847, 126] width 20 height 20
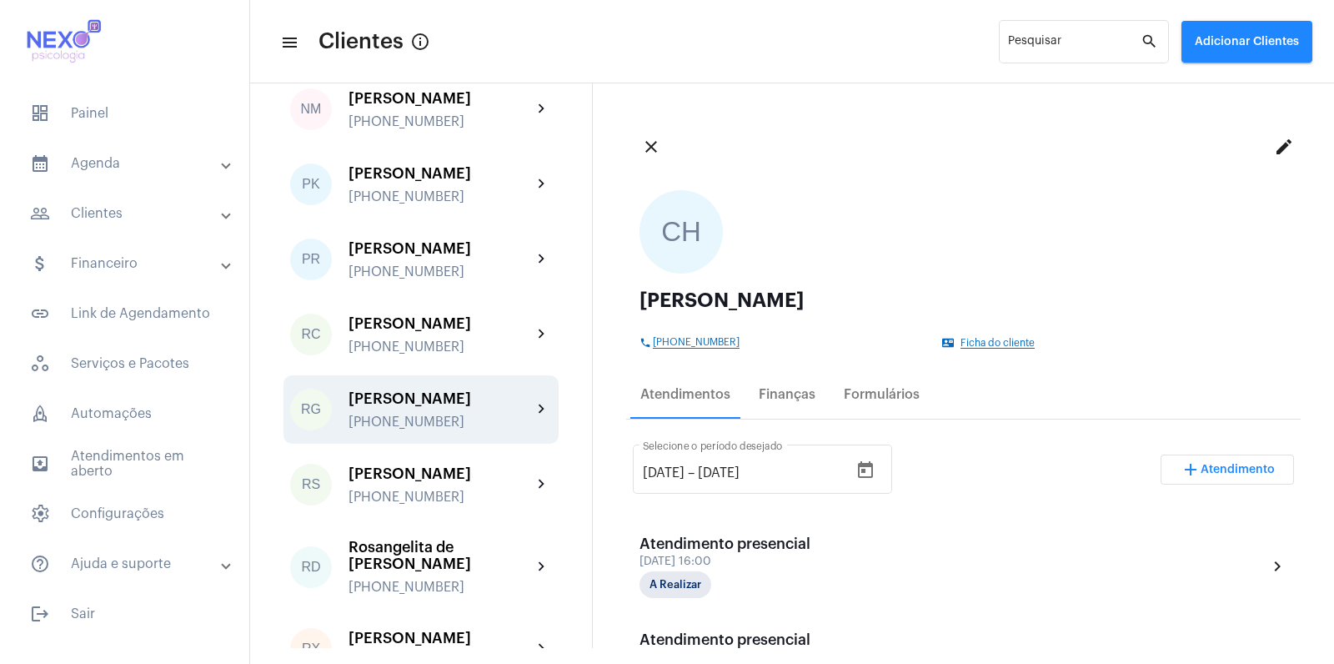
click at [392, 429] on div "[PHONE_NUMBER]" at bounding box center [440, 421] width 183 height 15
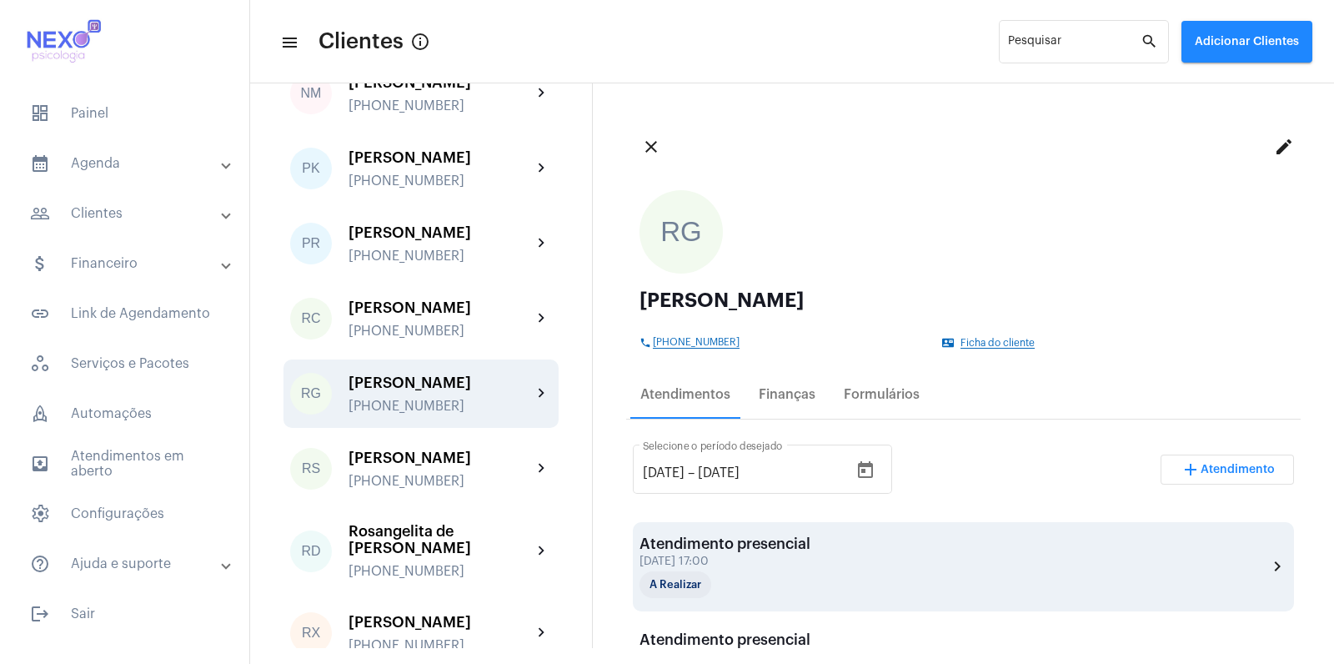
scroll to position [2016, 0]
click at [773, 550] on div "Atendimento presencial" at bounding box center [725, 543] width 171 height 17
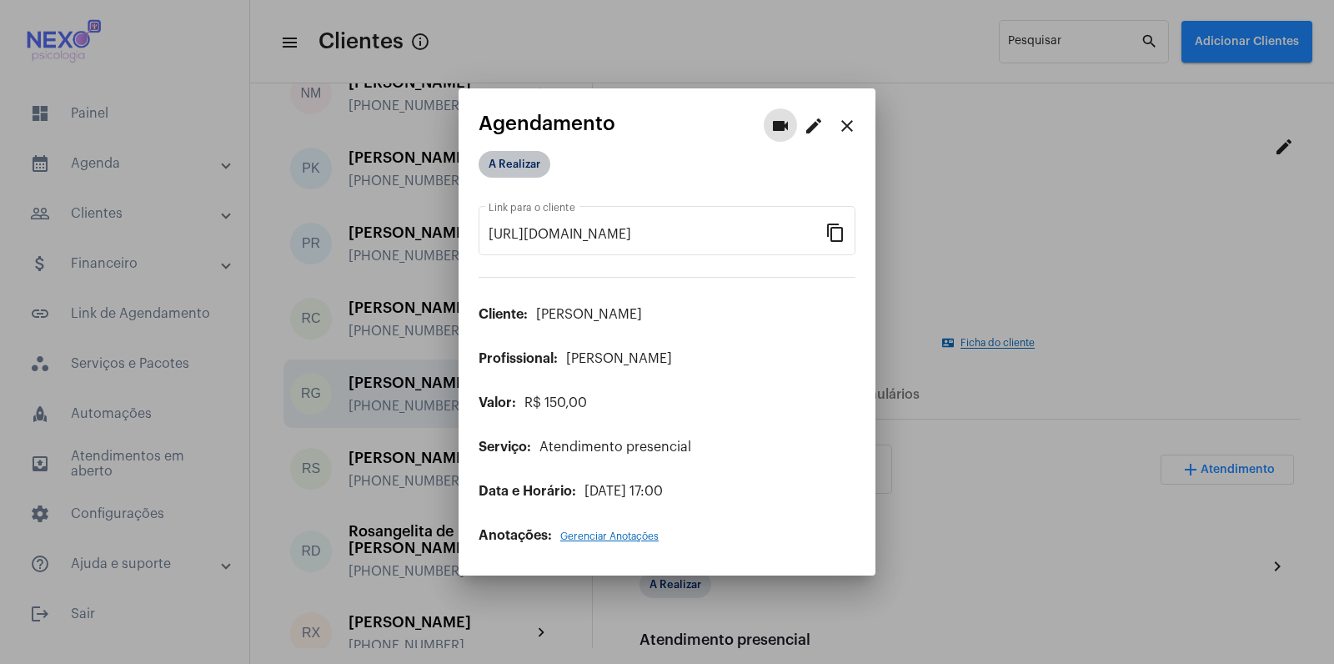
click at [515, 166] on mat-chip "A Realizar" at bounding box center [515, 164] width 72 height 27
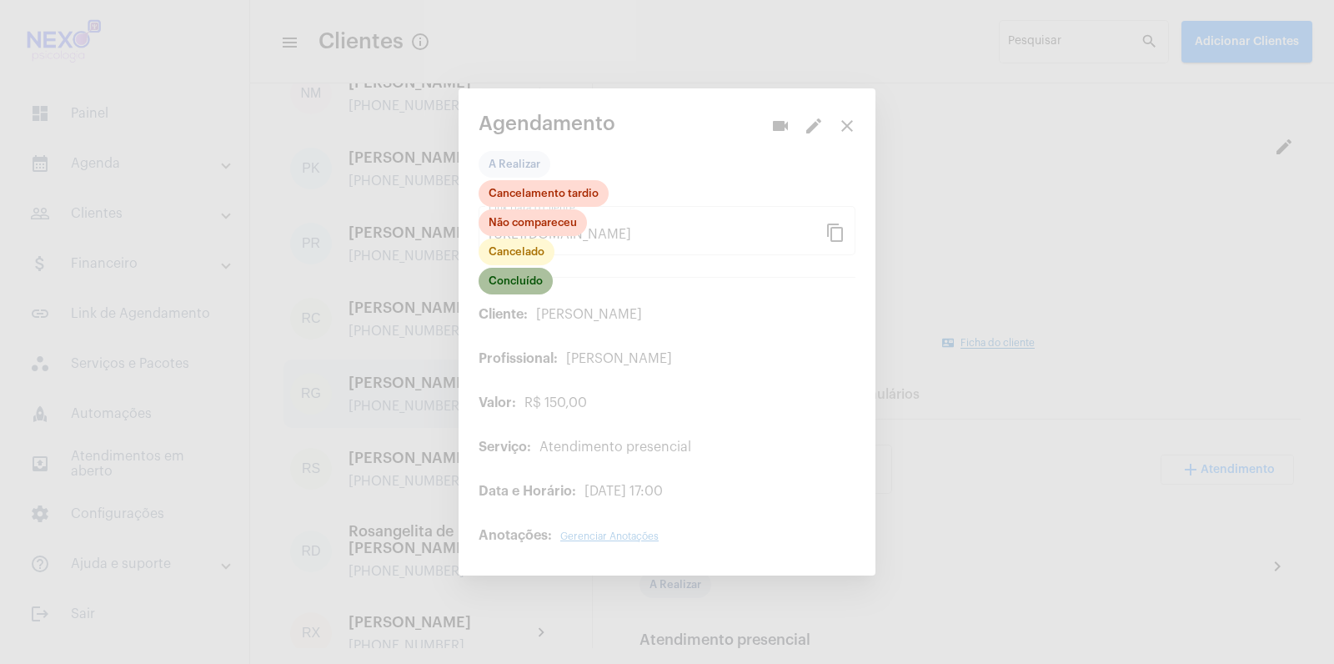
click at [521, 277] on mat-chip "Concluído" at bounding box center [516, 281] width 74 height 27
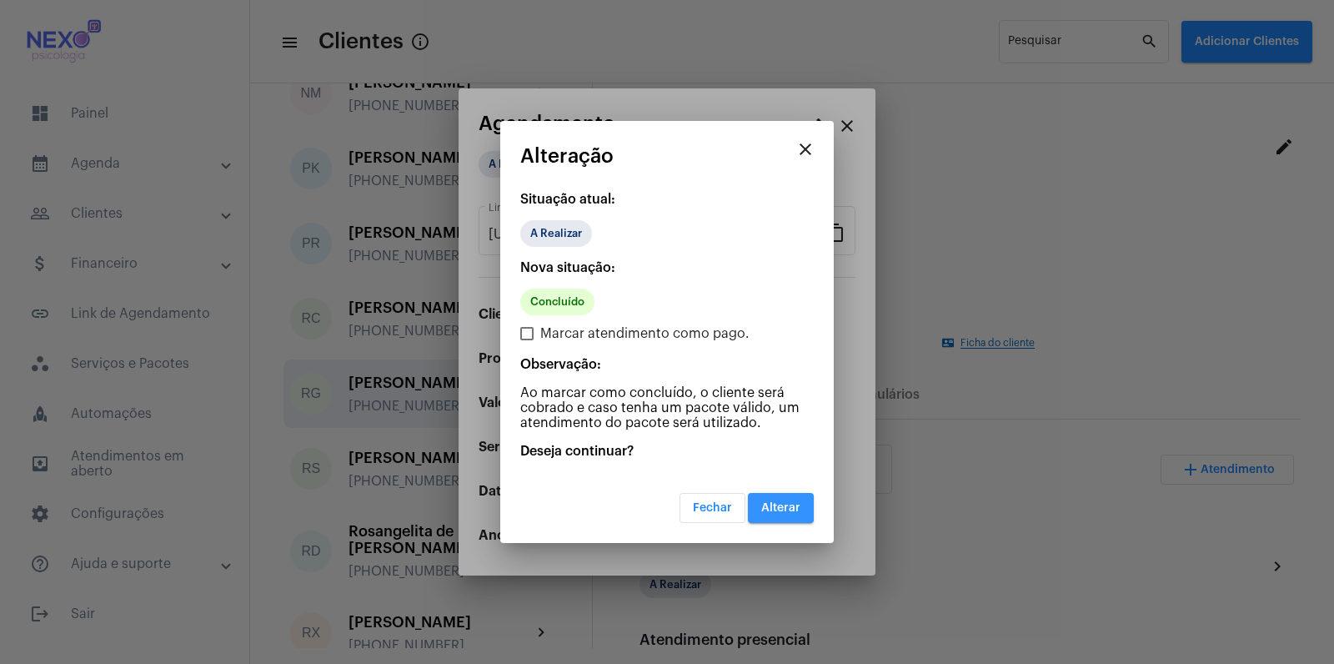
click at [776, 505] on span "Alterar" at bounding box center [780, 508] width 39 height 12
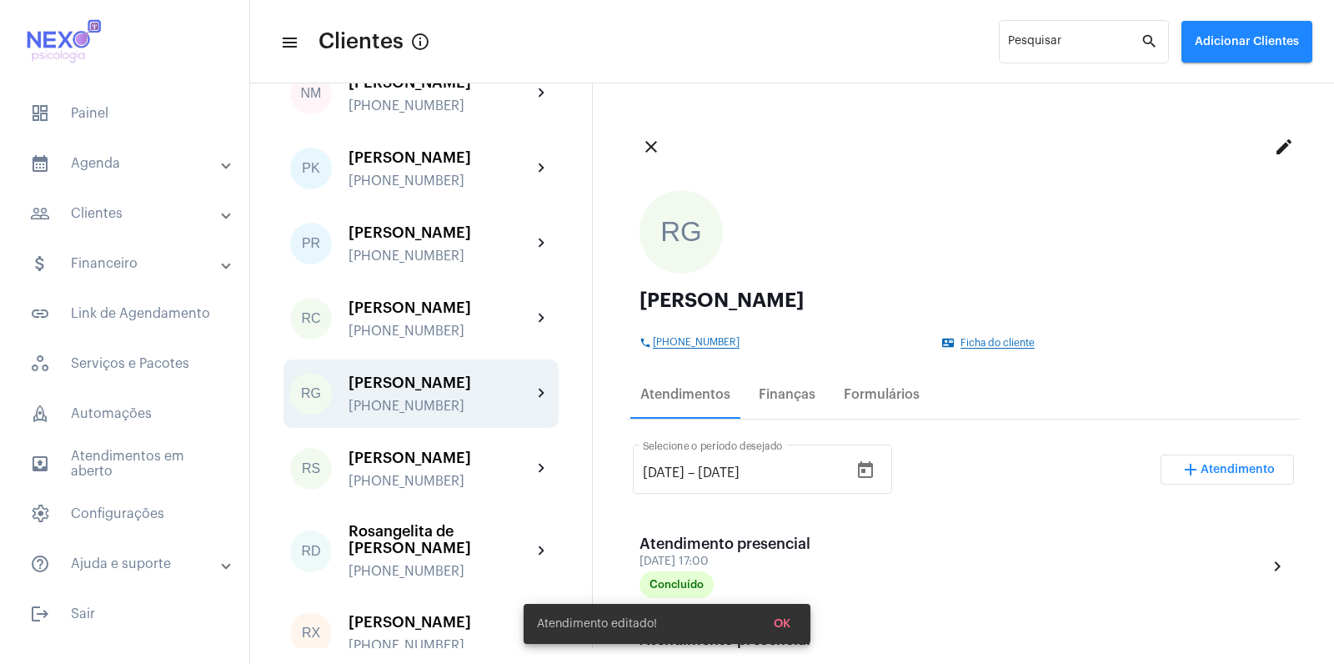
click at [1213, 465] on span "Atendimento" at bounding box center [1238, 470] width 74 height 12
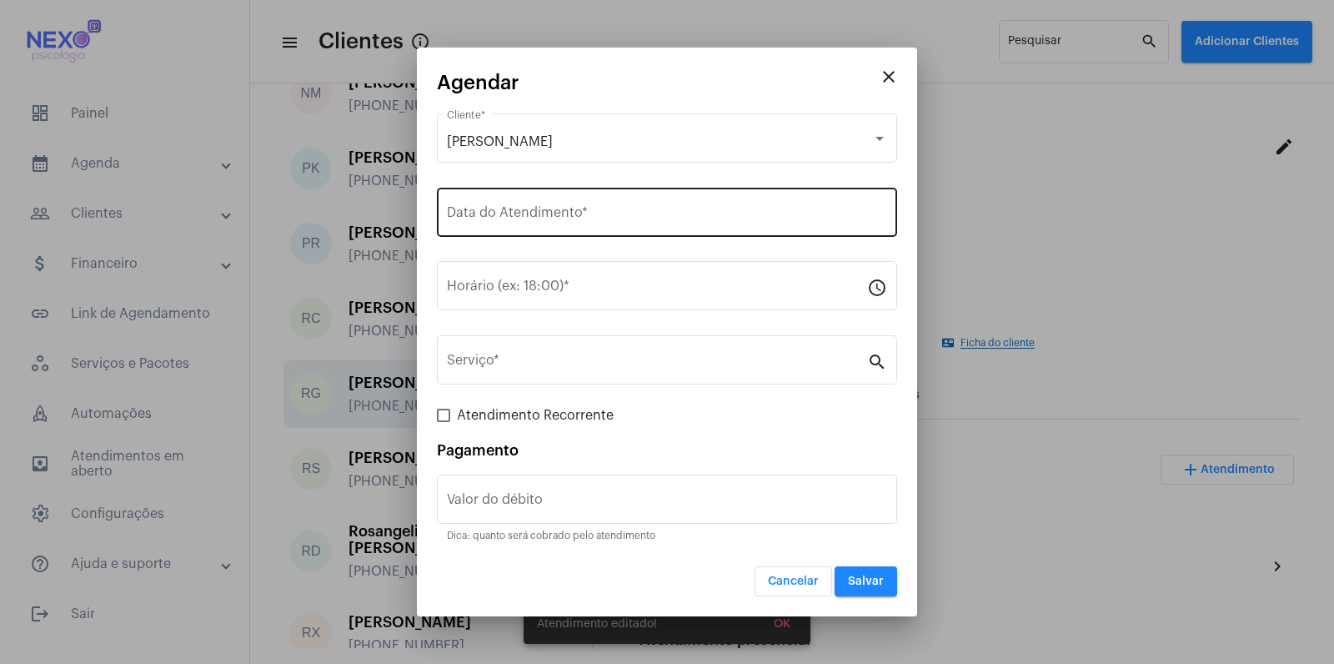
click at [605, 202] on div "Data do Atendimento *" at bounding box center [667, 210] width 440 height 53
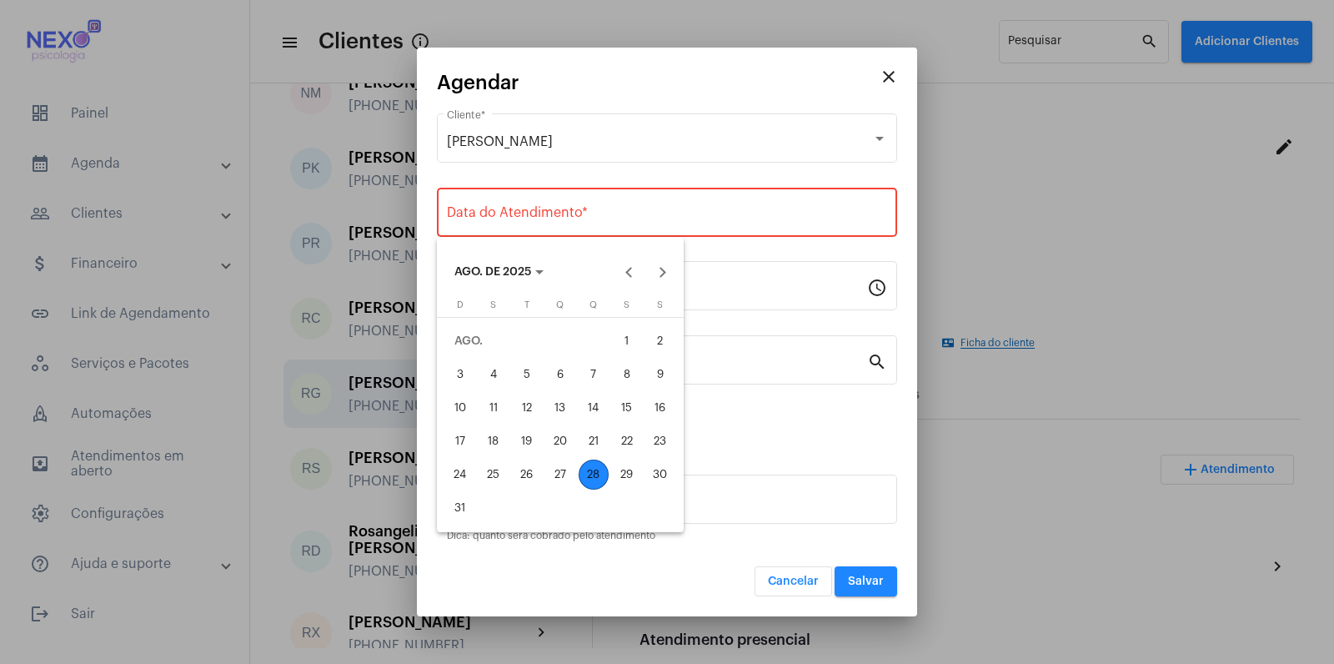
click at [600, 469] on div "28" at bounding box center [594, 474] width 30 height 30
type input "[DATE]"
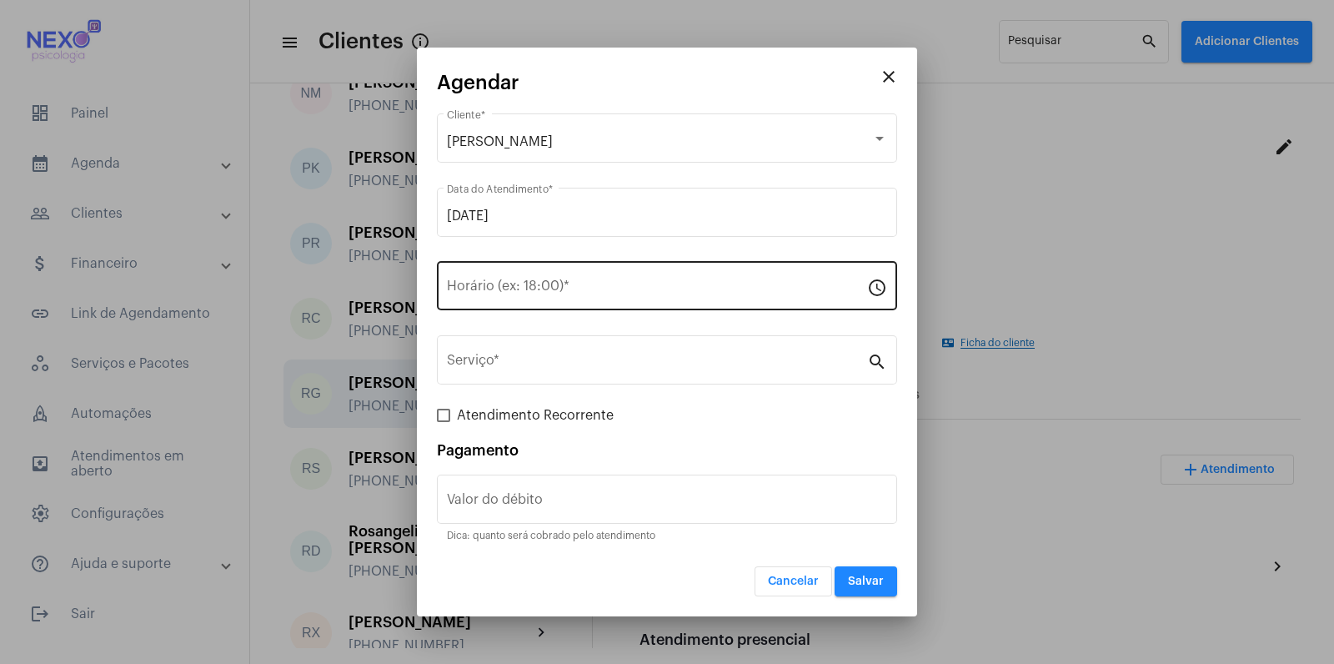
click at [618, 279] on div "Horário (ex: 18:00) *" at bounding box center [657, 284] width 420 height 53
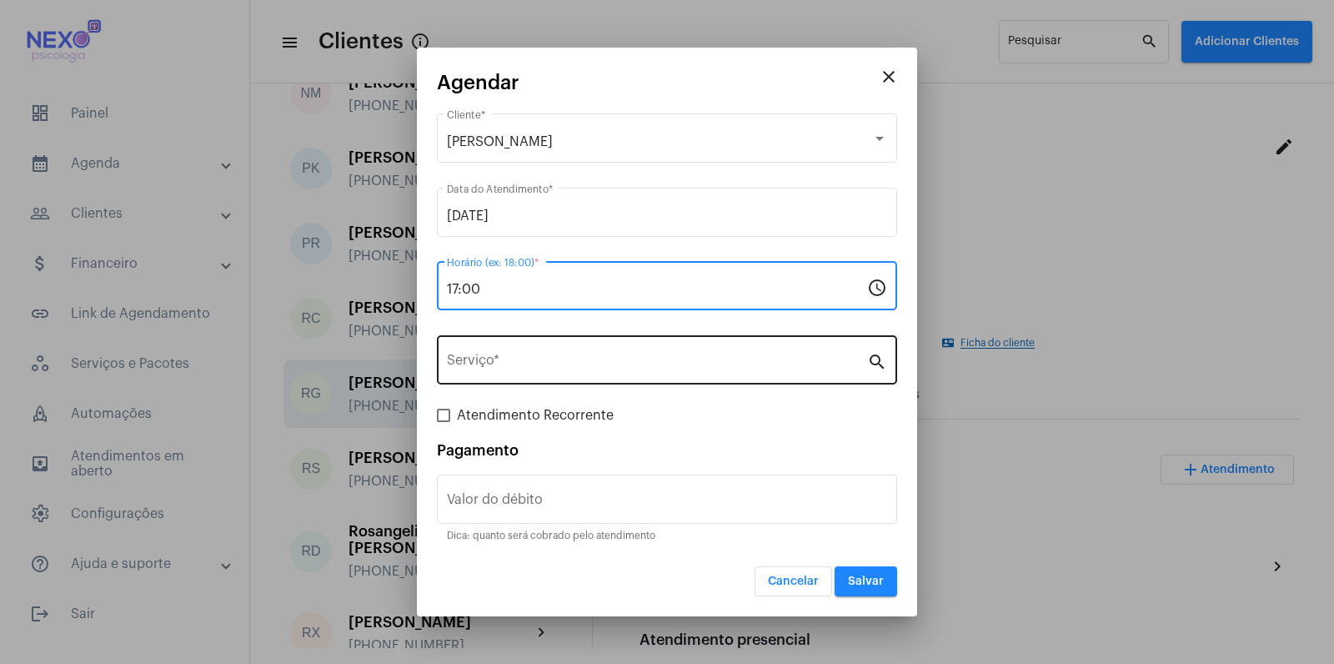
type input "17:00"
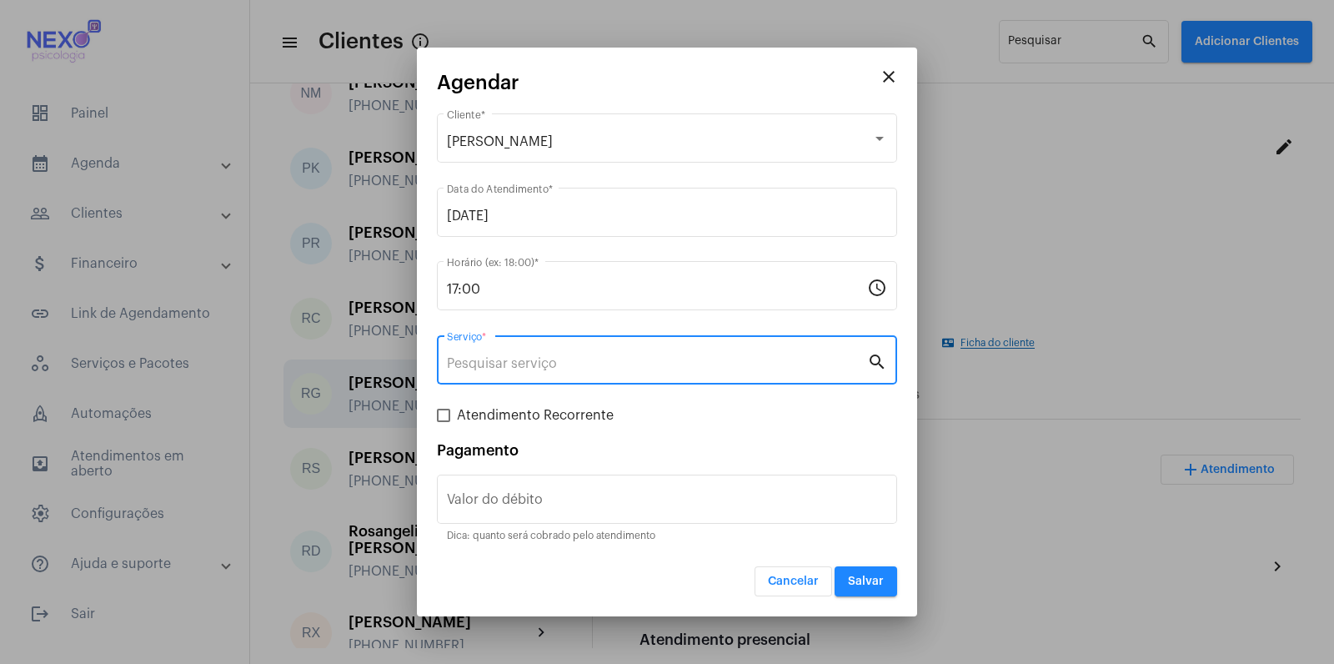
click at [622, 364] on input "Serviço *" at bounding box center [657, 363] width 420 height 15
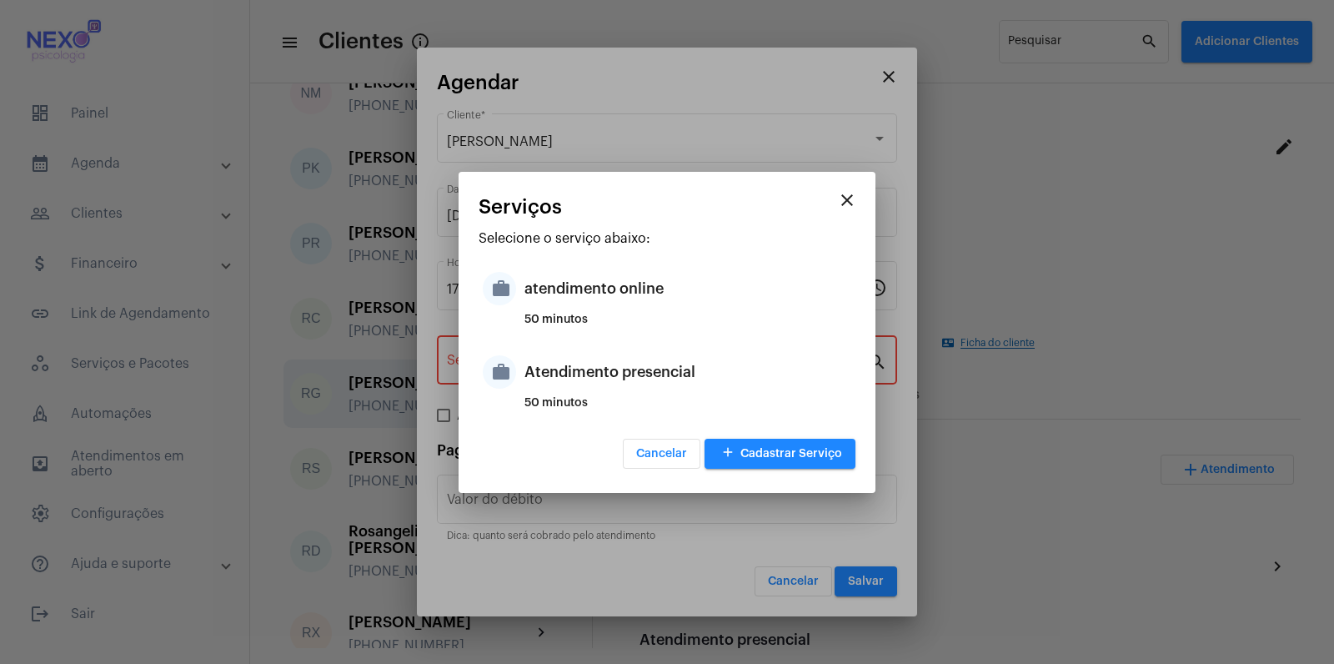
click at [622, 364] on div "Atendimento presencial" at bounding box center [688, 372] width 327 height 50
type input "Atendimento presencial"
type input "R$ 150"
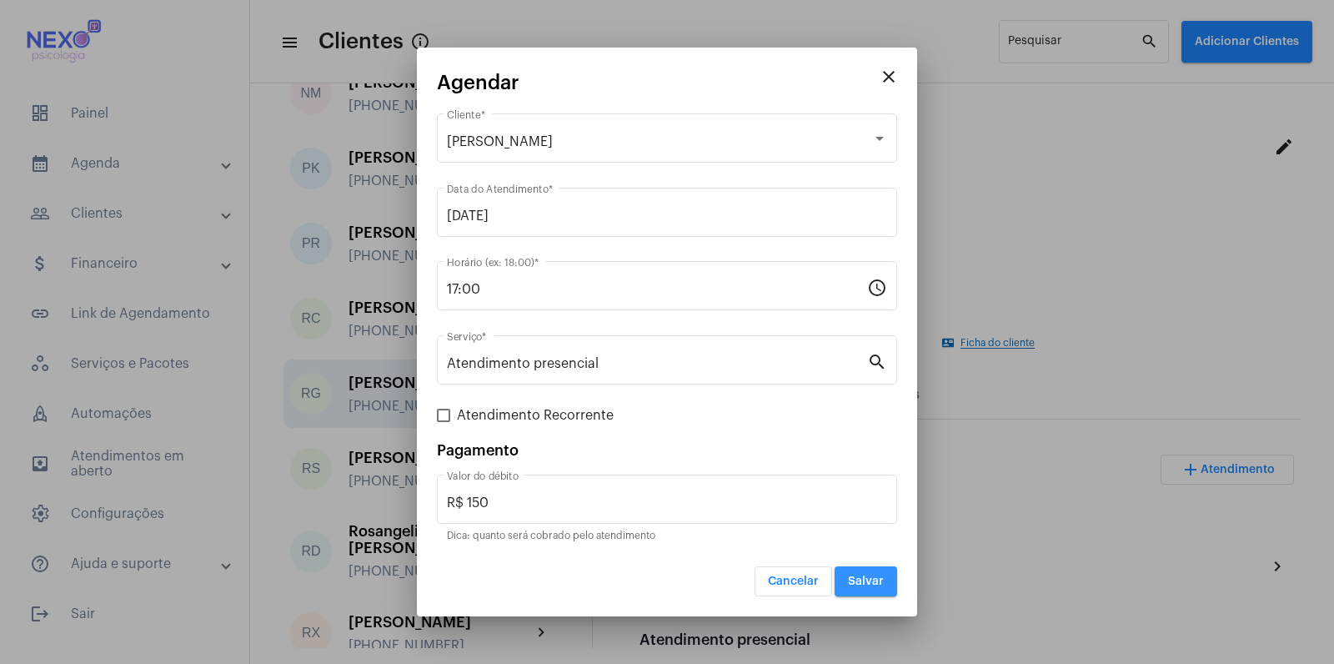
click at [864, 585] on span "Salvar" at bounding box center [866, 581] width 36 height 12
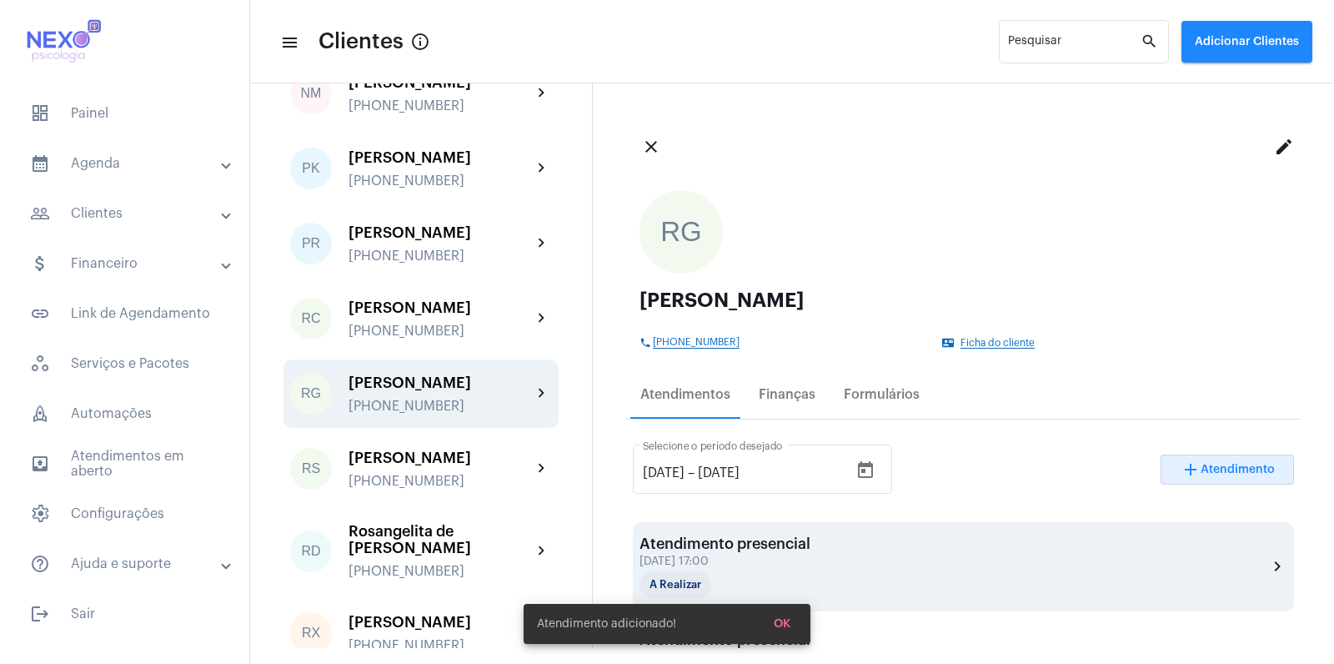
click at [782, 550] on div "Atendimento presencial" at bounding box center [725, 543] width 171 height 17
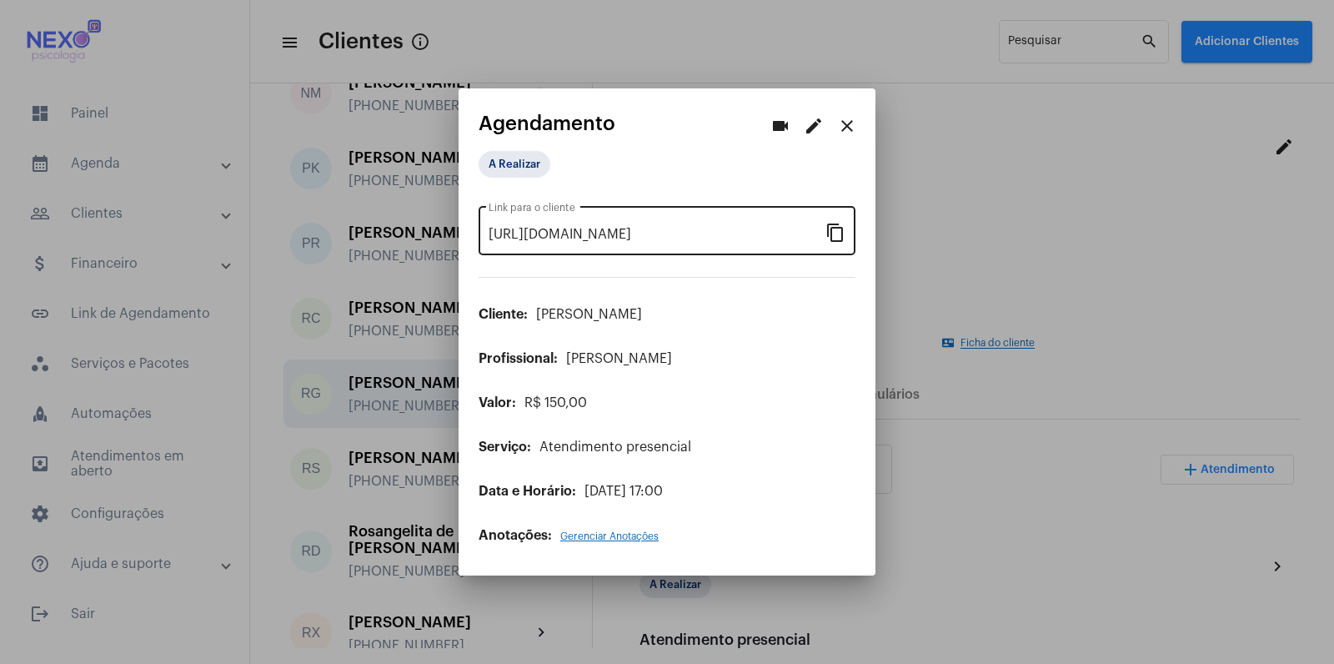
click at [831, 235] on mat-icon "content_copy" at bounding box center [836, 232] width 20 height 20
